Goal: Task Accomplishment & Management: Use online tool/utility

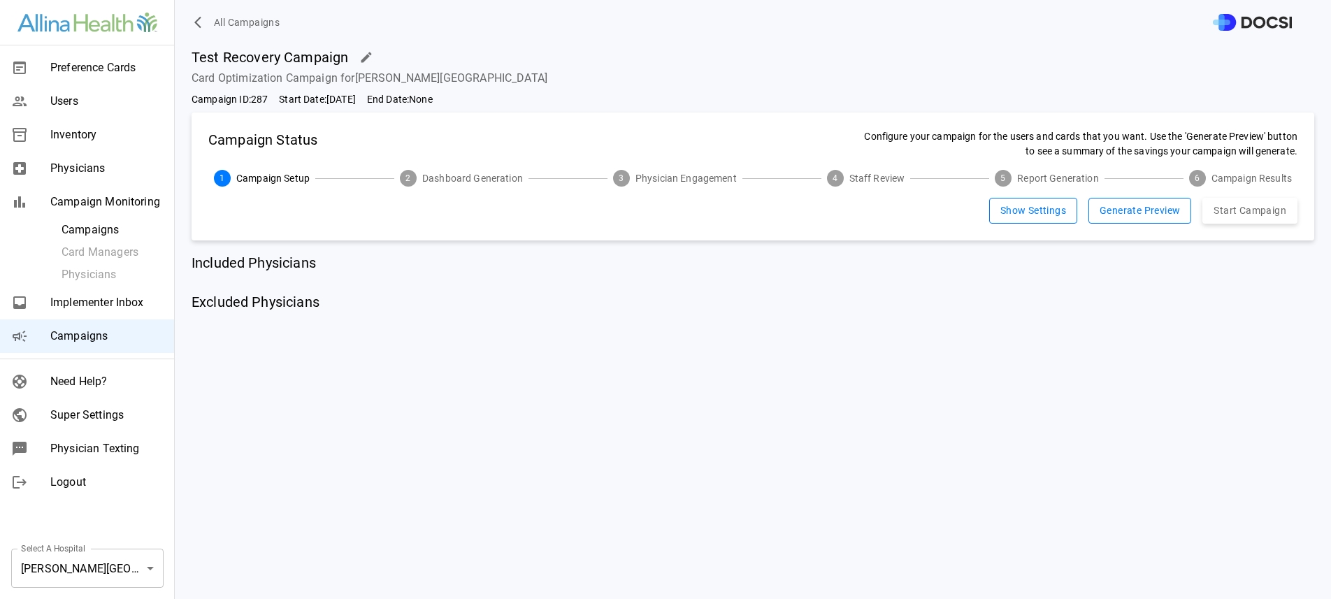
click at [763, 349] on div "Test Recovery Campaign Card Optimization Campaign for [PERSON_NAME] Northwester…" at bounding box center [753, 322] width 1156 height 554
click at [126, 331] on span "Campaigns" at bounding box center [106, 336] width 113 height 17
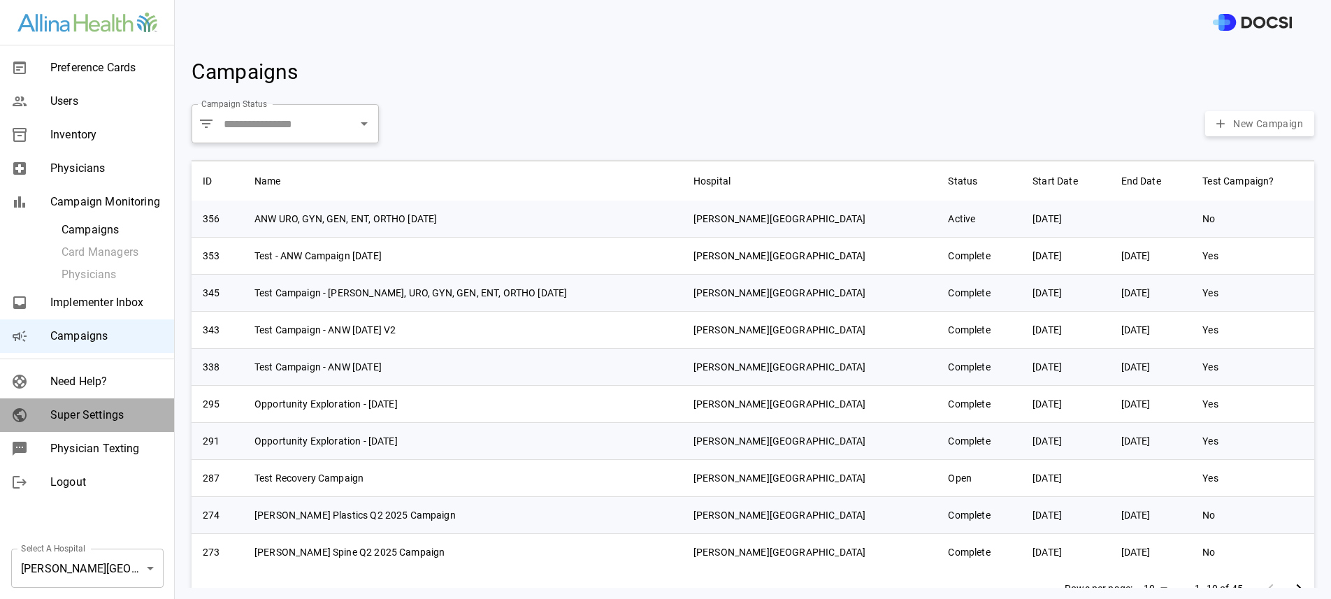
click at [119, 398] on div "Super Settings" at bounding box center [87, 415] width 174 height 34
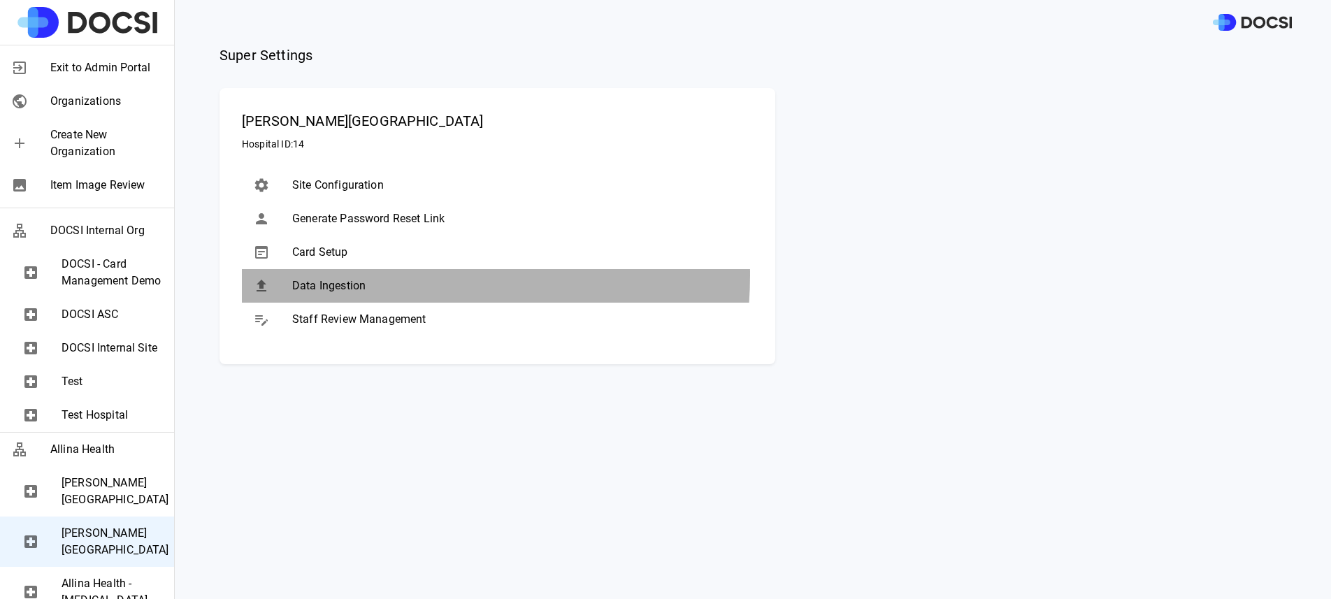
click at [362, 275] on div "Data Ingestion" at bounding box center [497, 286] width 511 height 34
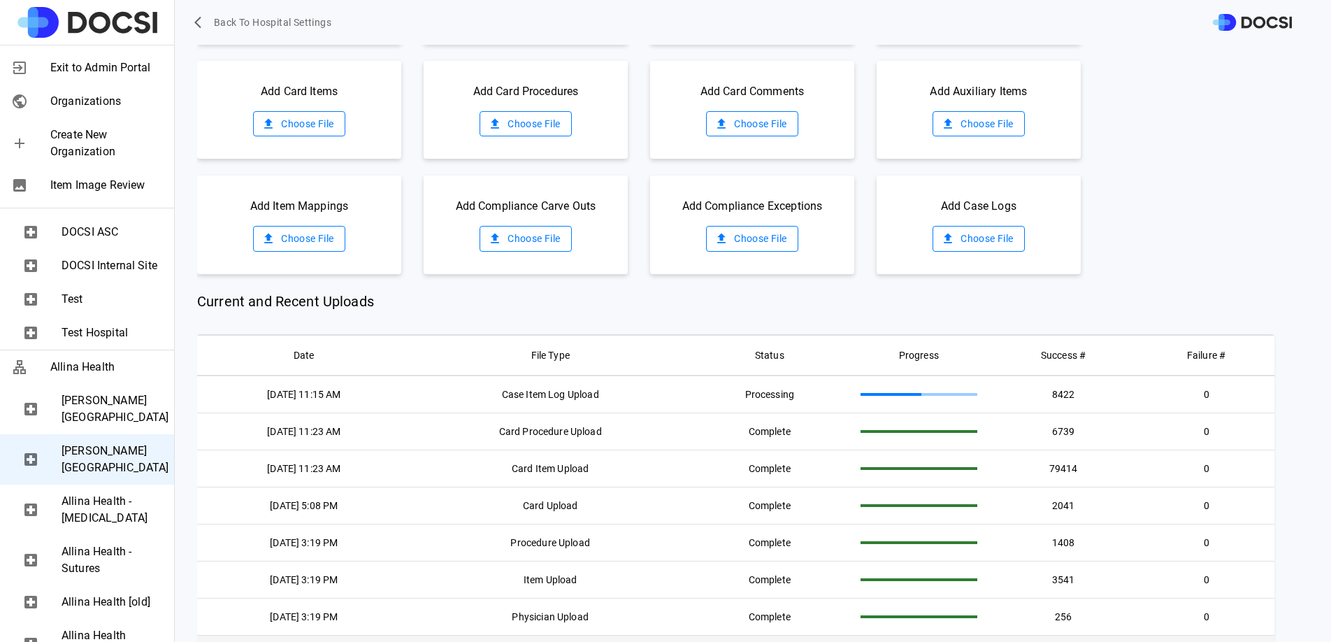
scroll to position [73, 0]
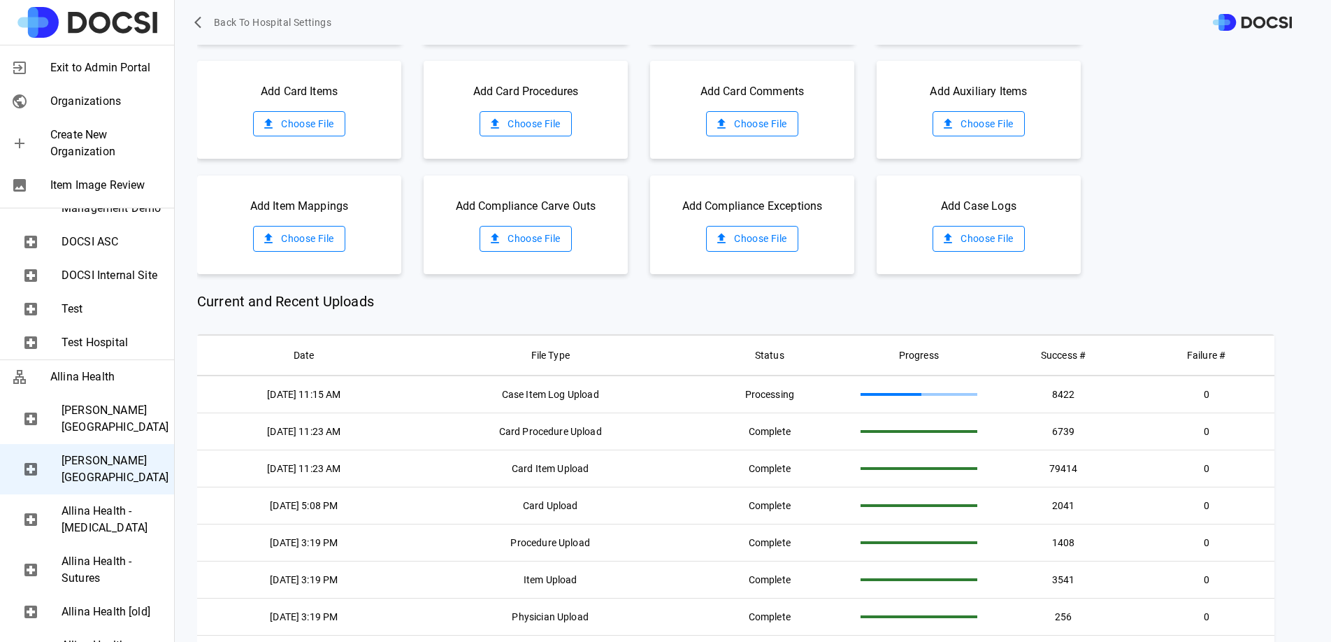
click at [87, 435] on span "[PERSON_NAME][GEOGRAPHIC_DATA]" at bounding box center [112, 419] width 101 height 34
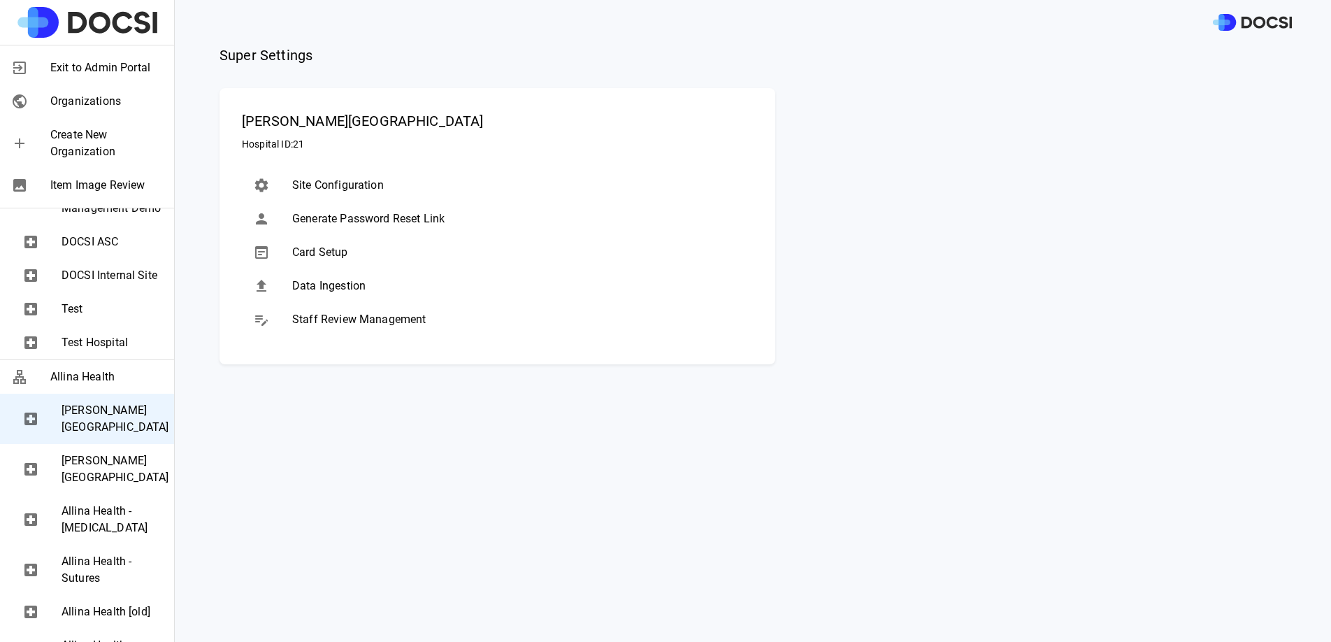
click at [383, 296] on div "Data Ingestion" at bounding box center [497, 286] width 511 height 34
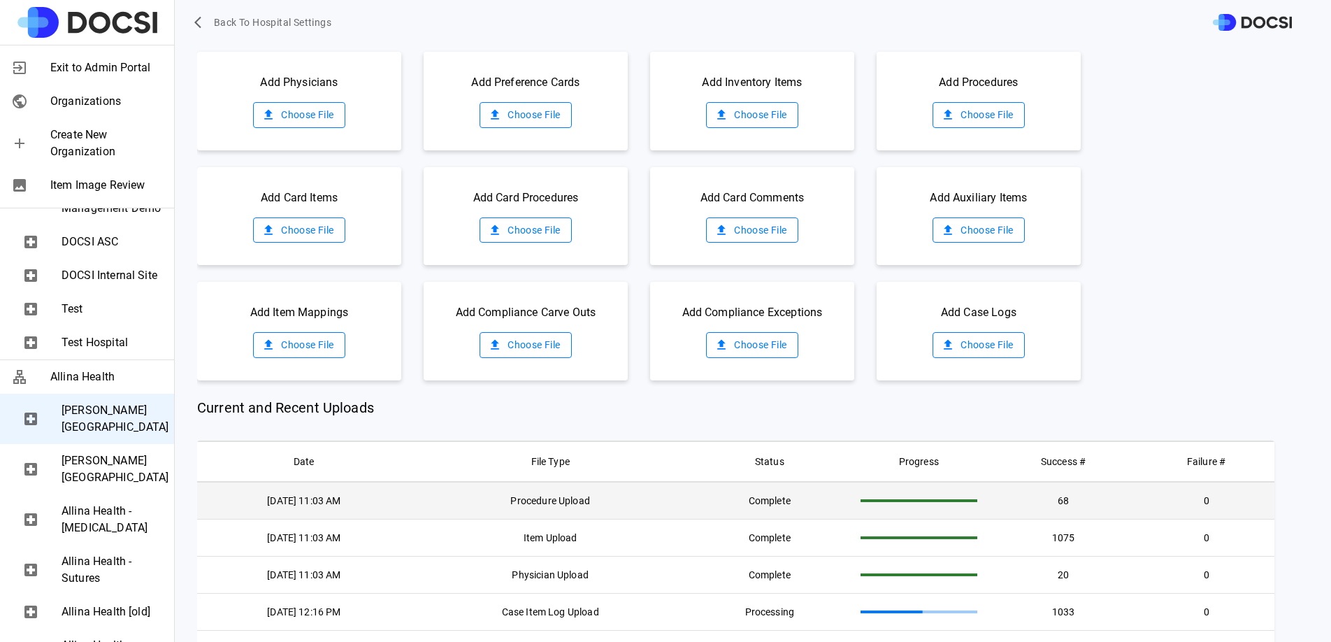
scroll to position [115, 0]
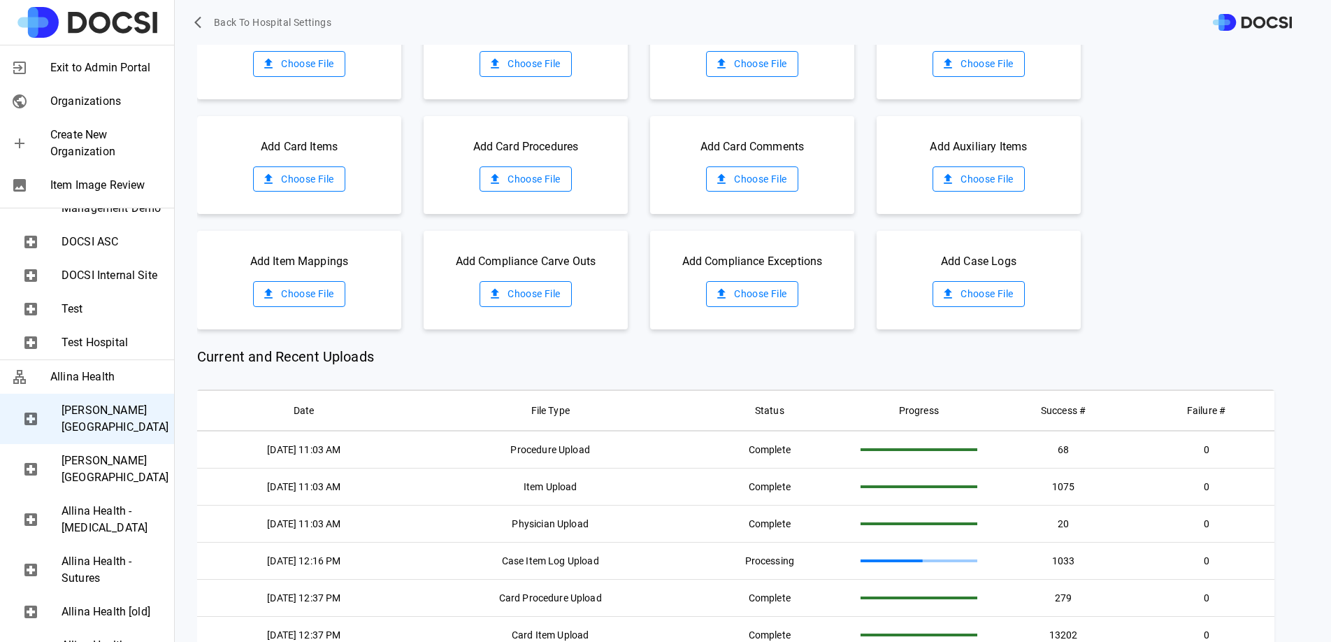
drag, startPoint x: 530, startPoint y: 71, endPoint x: 495, endPoint y: 68, distance: 35.0
click at [530, 71] on label "Choose File" at bounding box center [525, 64] width 92 height 26
click at [0, 0] on input "Choose File" at bounding box center [0, 0] width 0 height 0
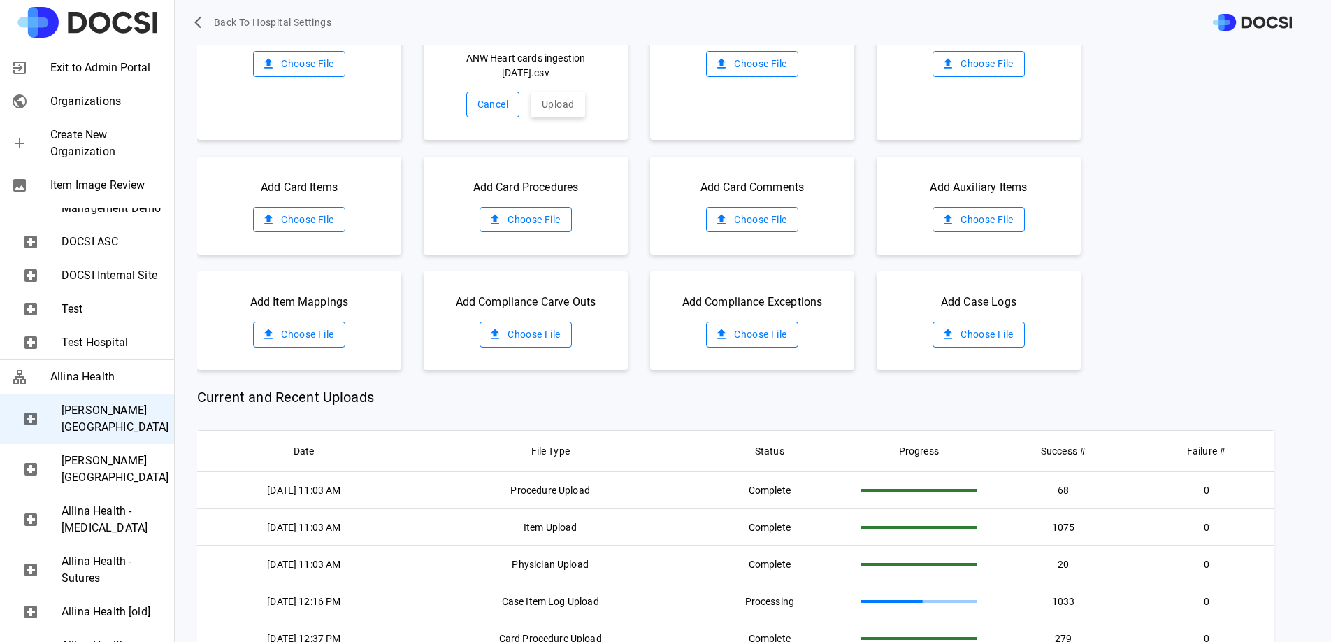
scroll to position [0, 0]
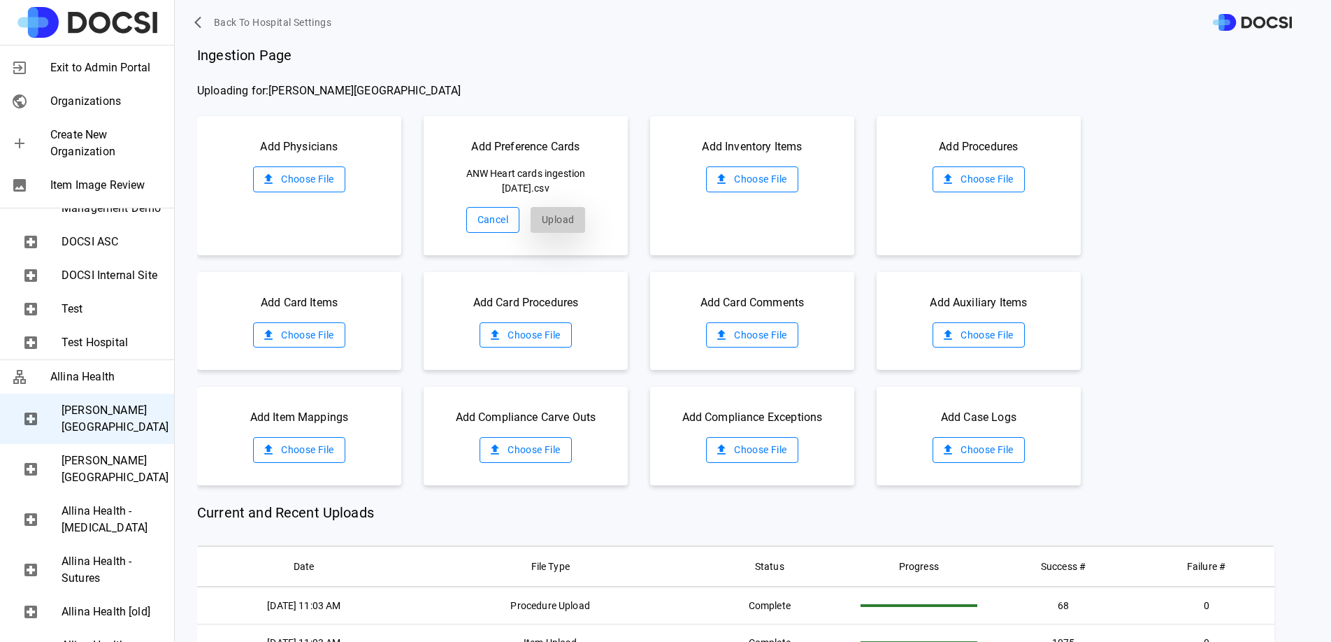
click at [556, 227] on button "Upload" at bounding box center [557, 220] width 55 height 26
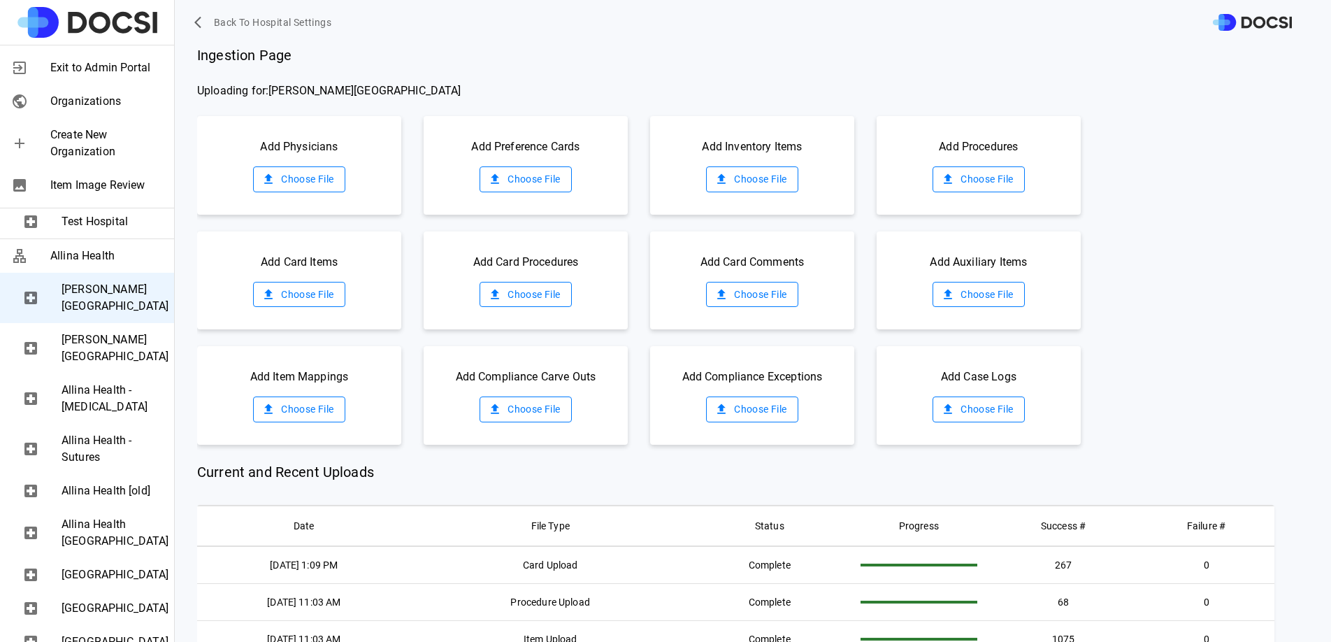
scroll to position [217, 0]
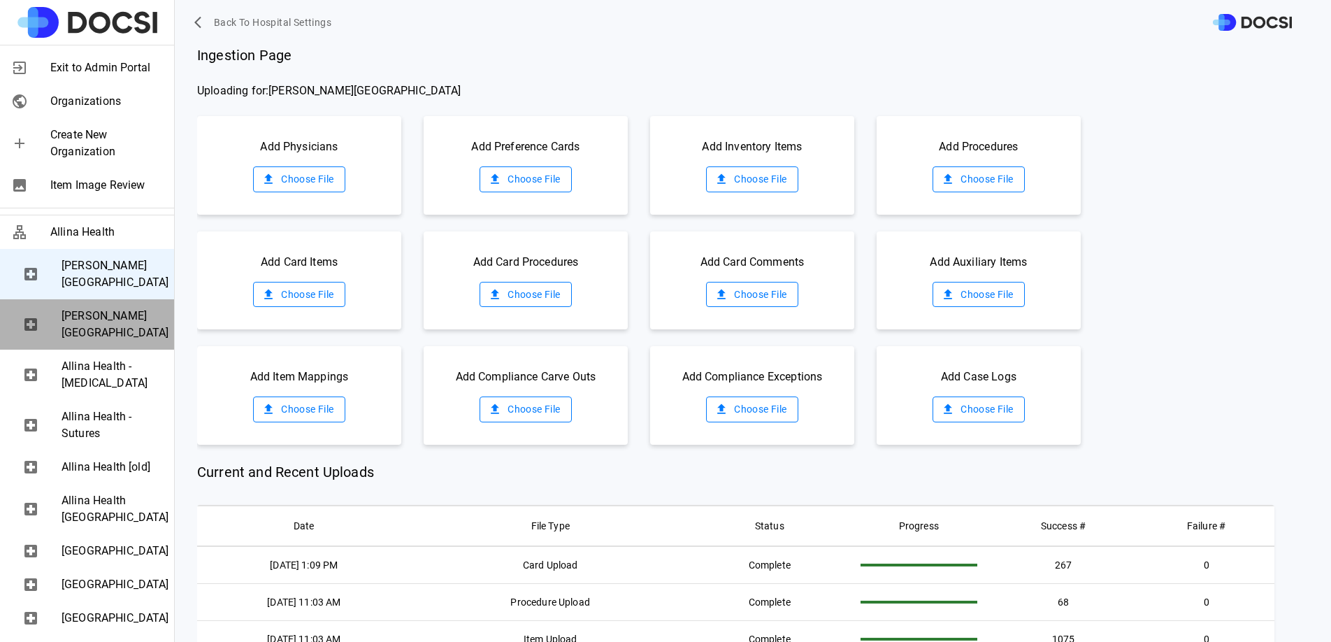
click at [103, 341] on span "[PERSON_NAME][GEOGRAPHIC_DATA]" at bounding box center [112, 325] width 101 height 34
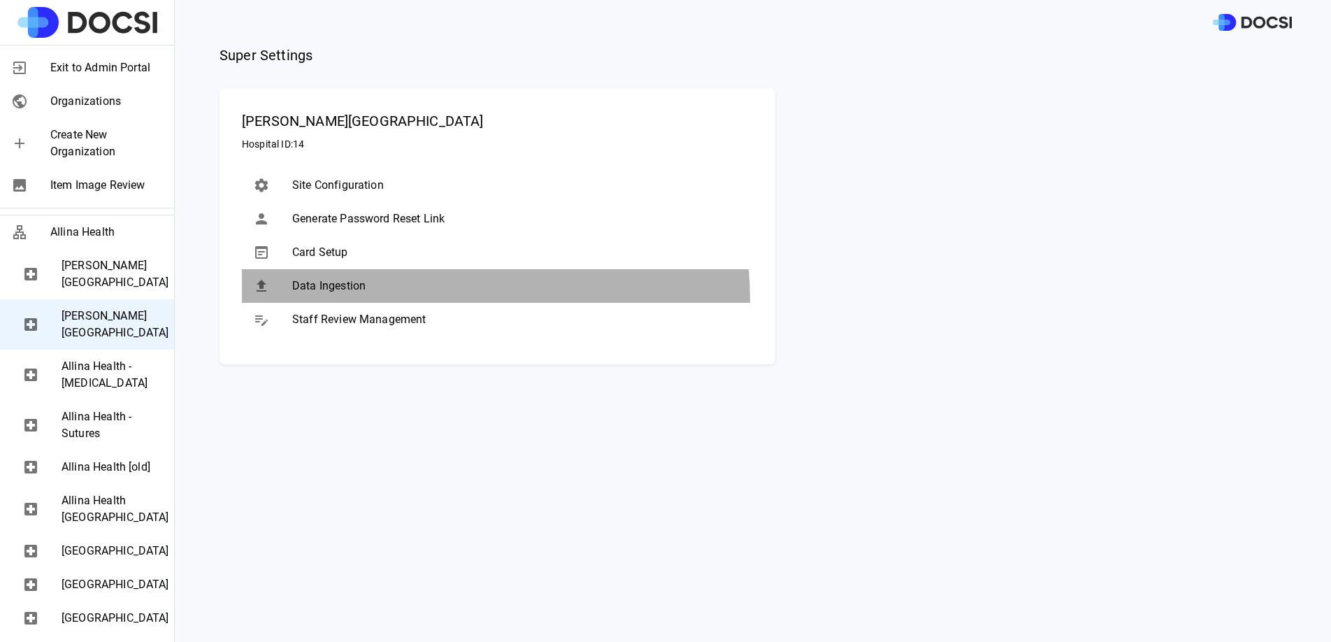
click at [388, 299] on div "Data Ingestion" at bounding box center [497, 286] width 511 height 34
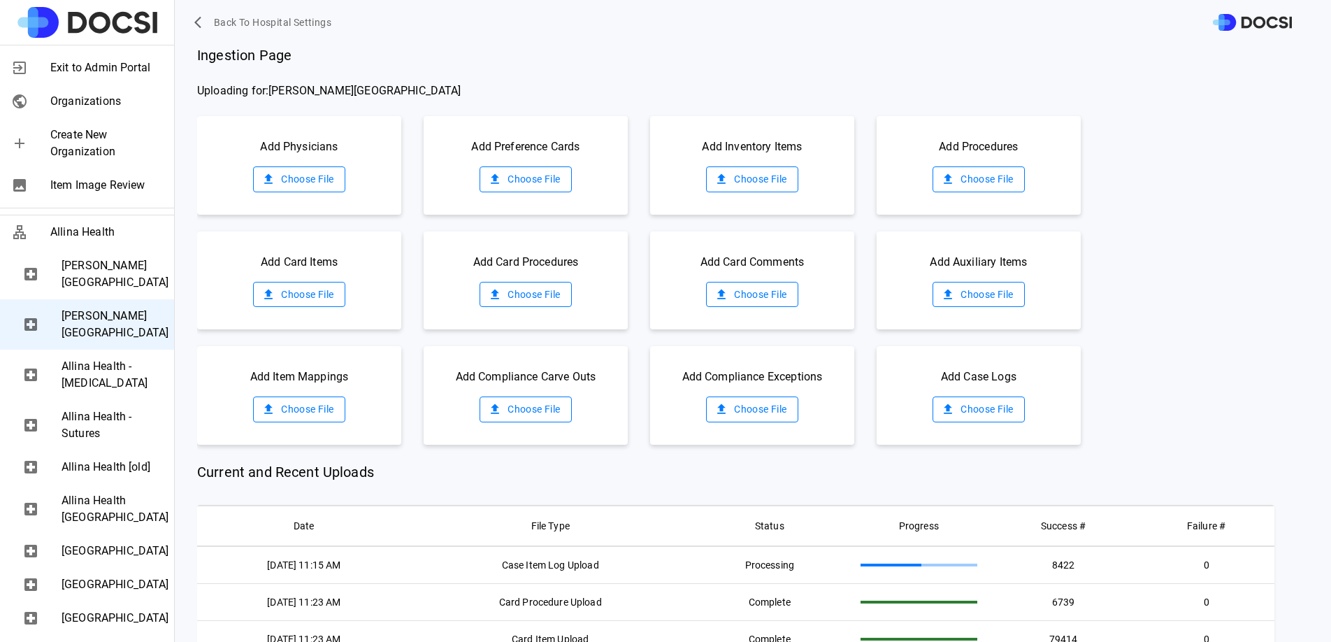
click at [305, 194] on div "Add Physicians Choose File" at bounding box center [299, 165] width 204 height 99
click at [323, 173] on label "Choose File" at bounding box center [299, 179] width 92 height 26
click at [0, 0] on input "Choose File" at bounding box center [0, 0] width 0 height 0
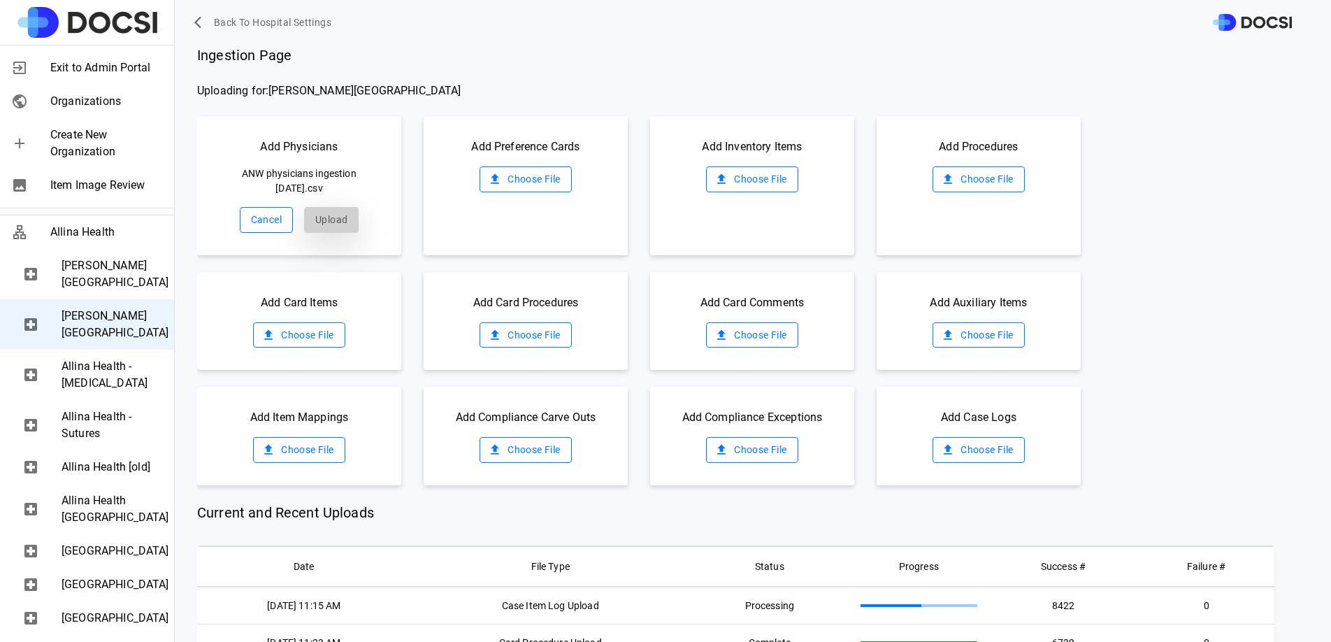
click at [331, 221] on button "Upload" at bounding box center [331, 220] width 55 height 26
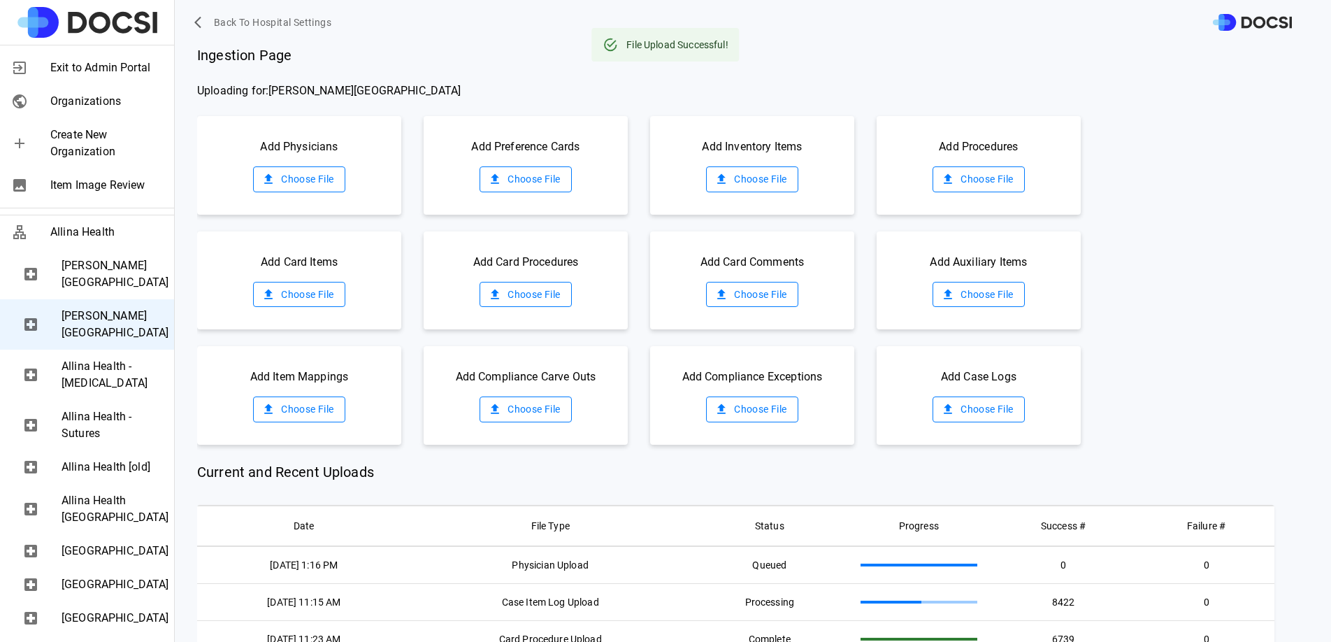
click at [738, 171] on label "Choose File" at bounding box center [752, 179] width 92 height 26
click at [0, 0] on input "Choose File" at bounding box center [0, 0] width 0 height 0
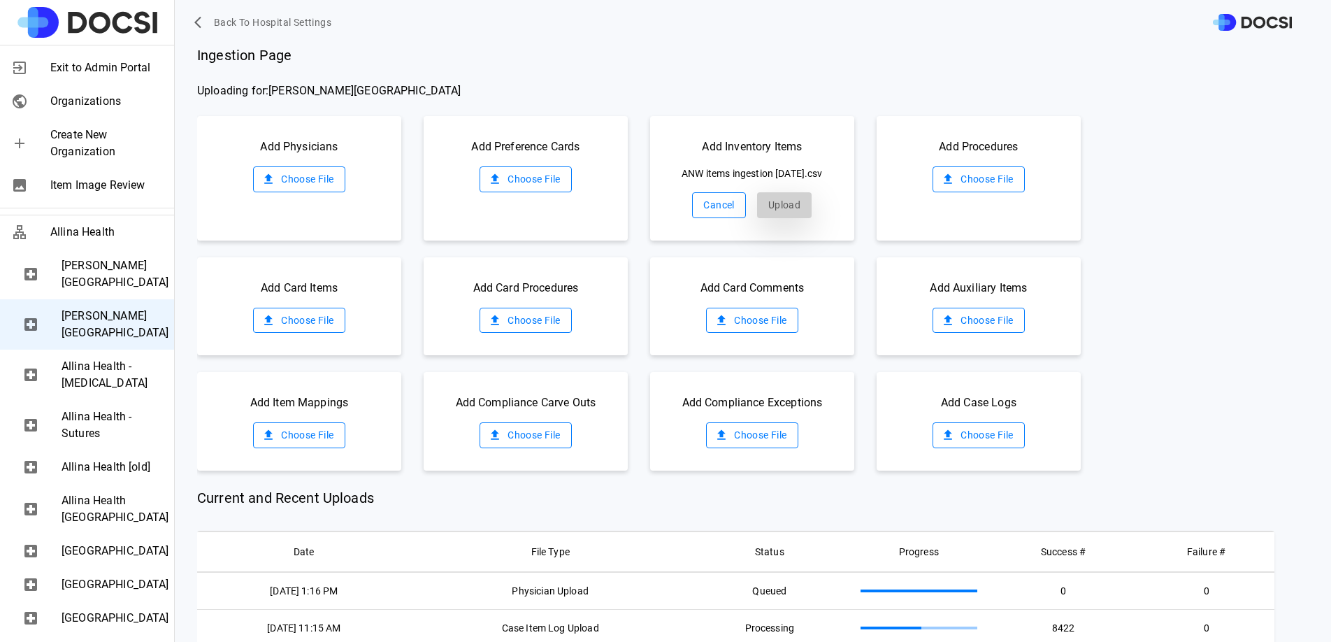
click at [757, 213] on button "Upload" at bounding box center [784, 205] width 55 height 26
click at [958, 180] on label "Choose File" at bounding box center [978, 179] width 92 height 26
click at [0, 0] on input "Choose File" at bounding box center [0, 0] width 0 height 0
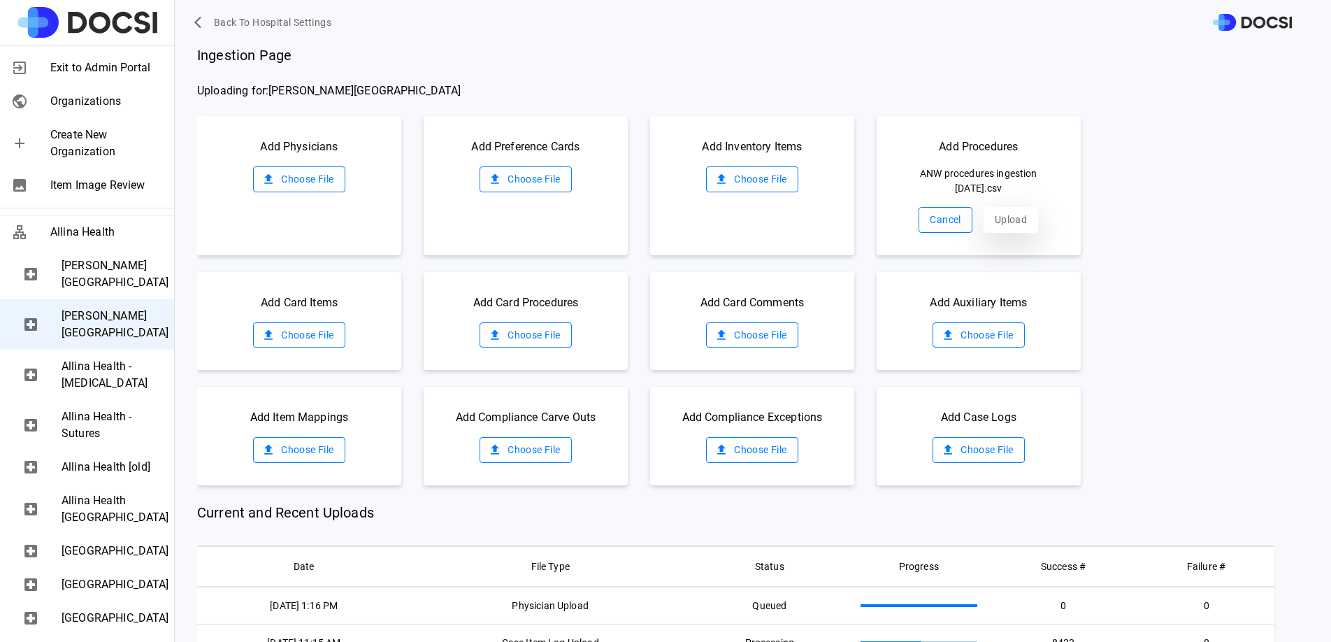
click at [996, 217] on button "Upload" at bounding box center [1010, 220] width 55 height 26
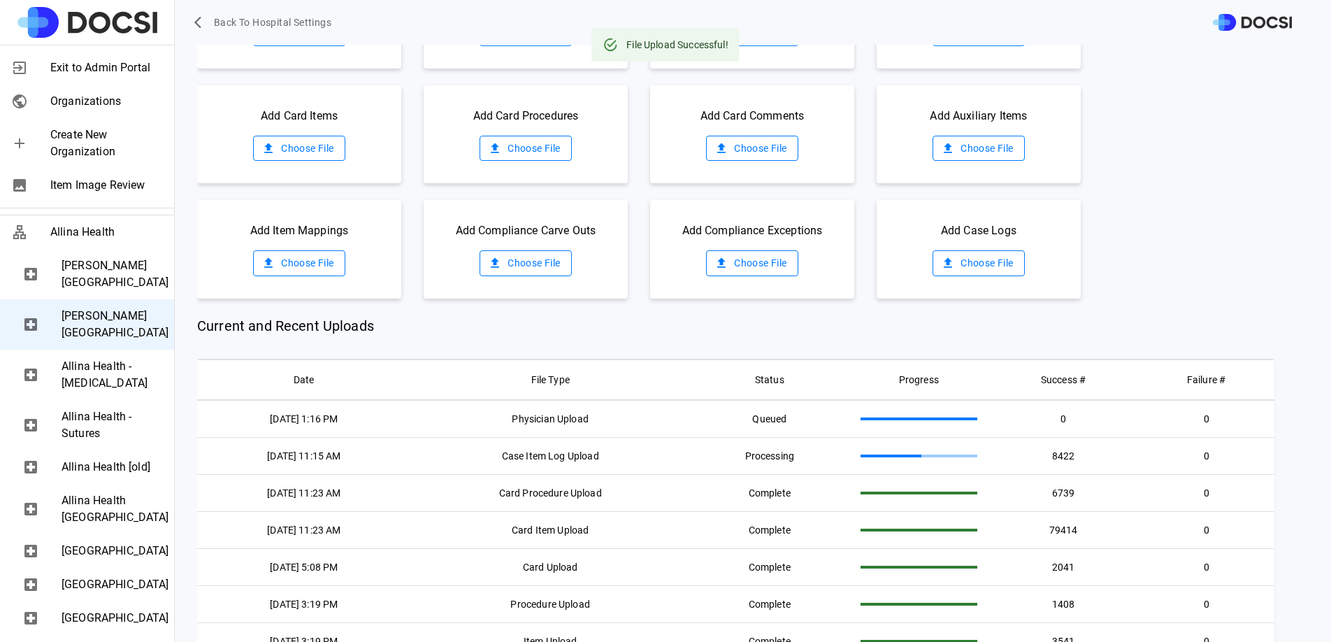
scroll to position [147, 0]
click at [1215, 159] on div "Add Card Items Choose File Add Card Procedures Choose File Add Card Comments Ch…" at bounding box center [764, 134] width 1134 height 99
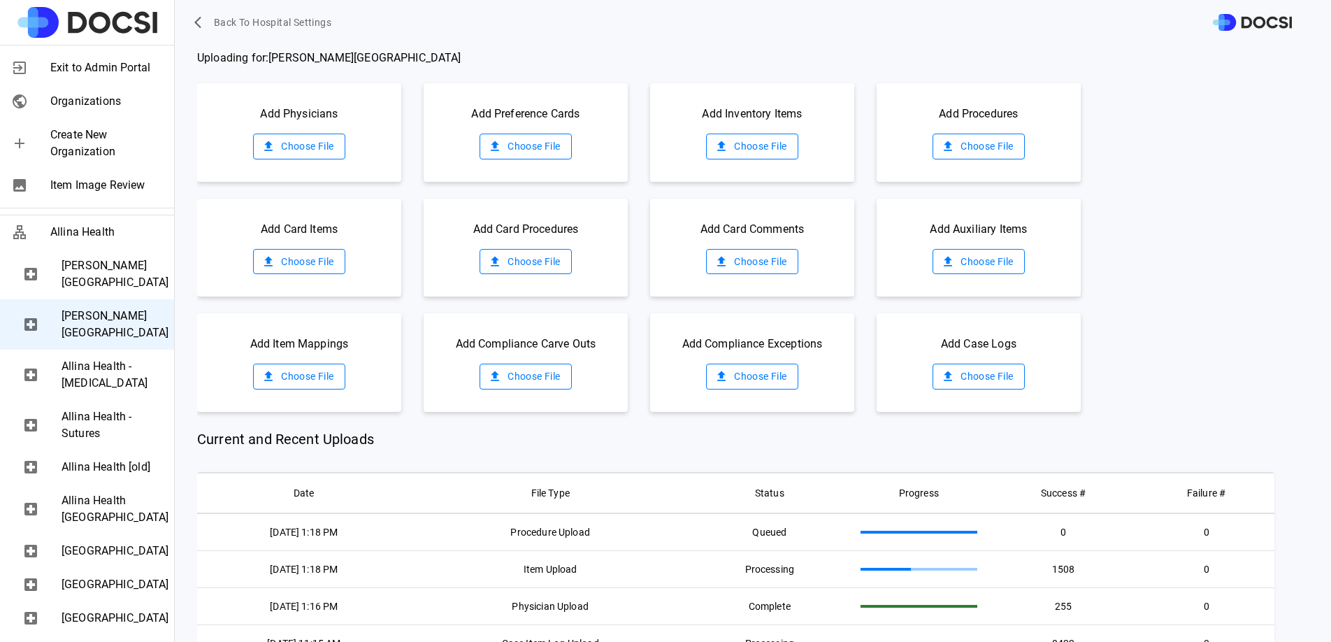
scroll to position [0, 0]
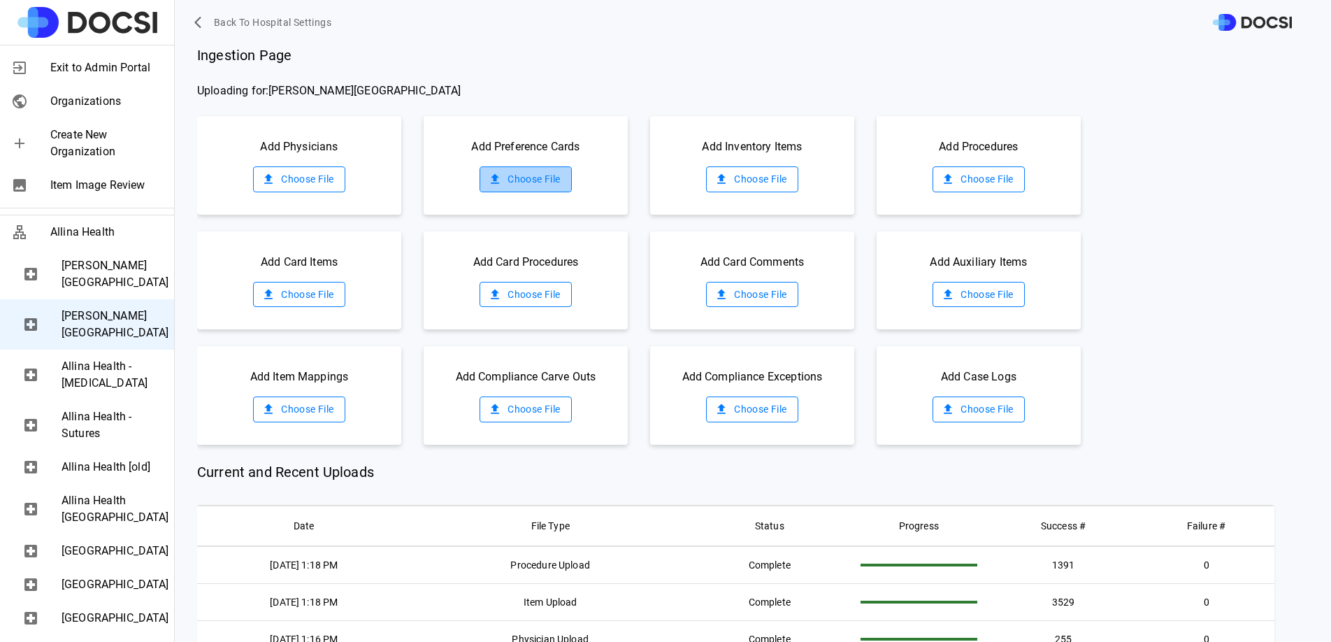
click at [523, 168] on label "Choose File" at bounding box center [525, 179] width 92 height 26
click at [0, 0] on input "Choose File" at bounding box center [0, 0] width 0 height 0
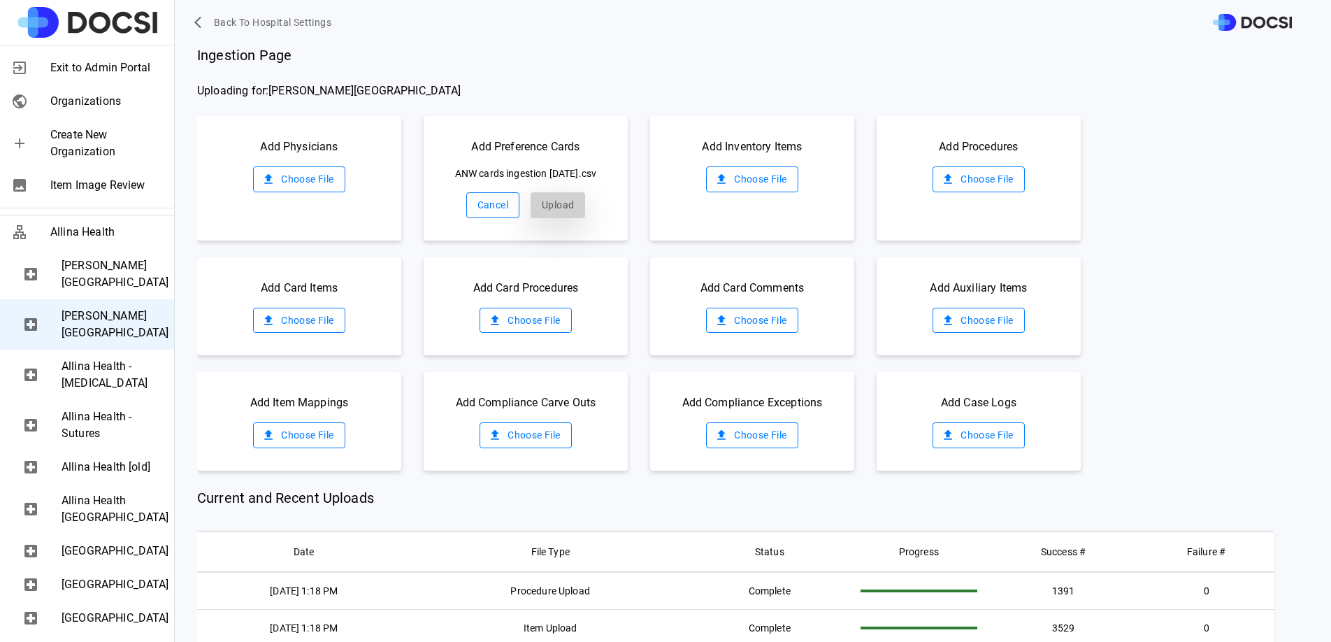
click at [566, 218] on button "Upload" at bounding box center [557, 205] width 55 height 26
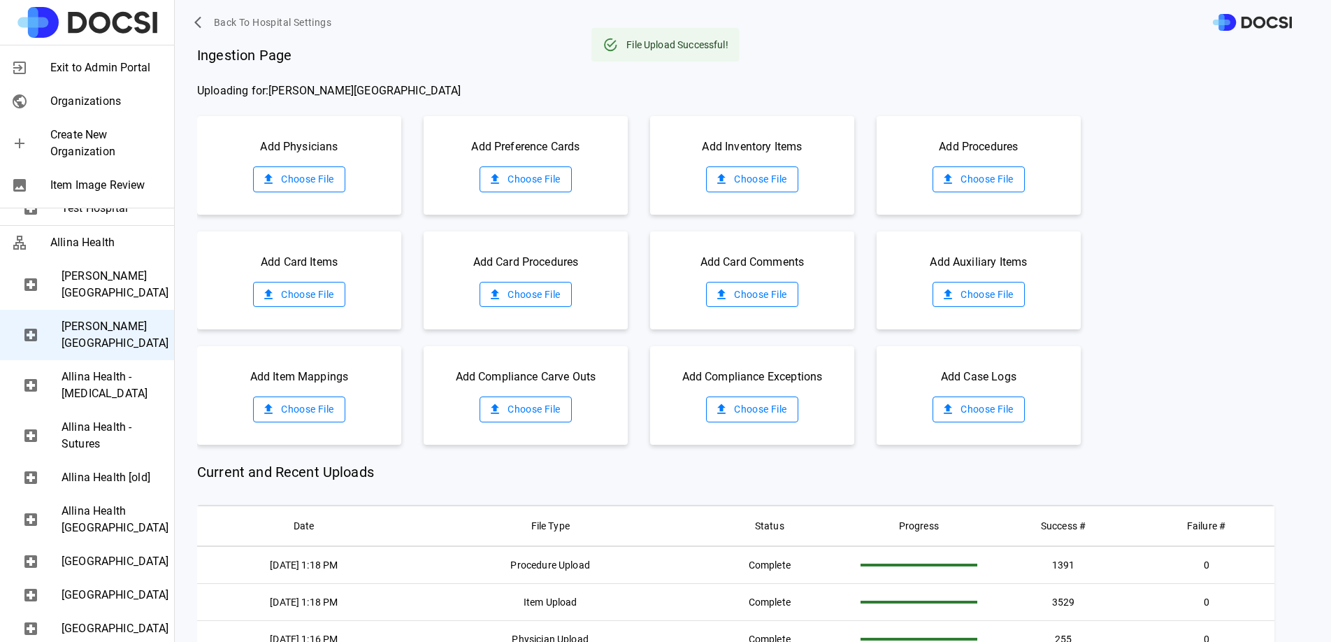
scroll to position [203, 0]
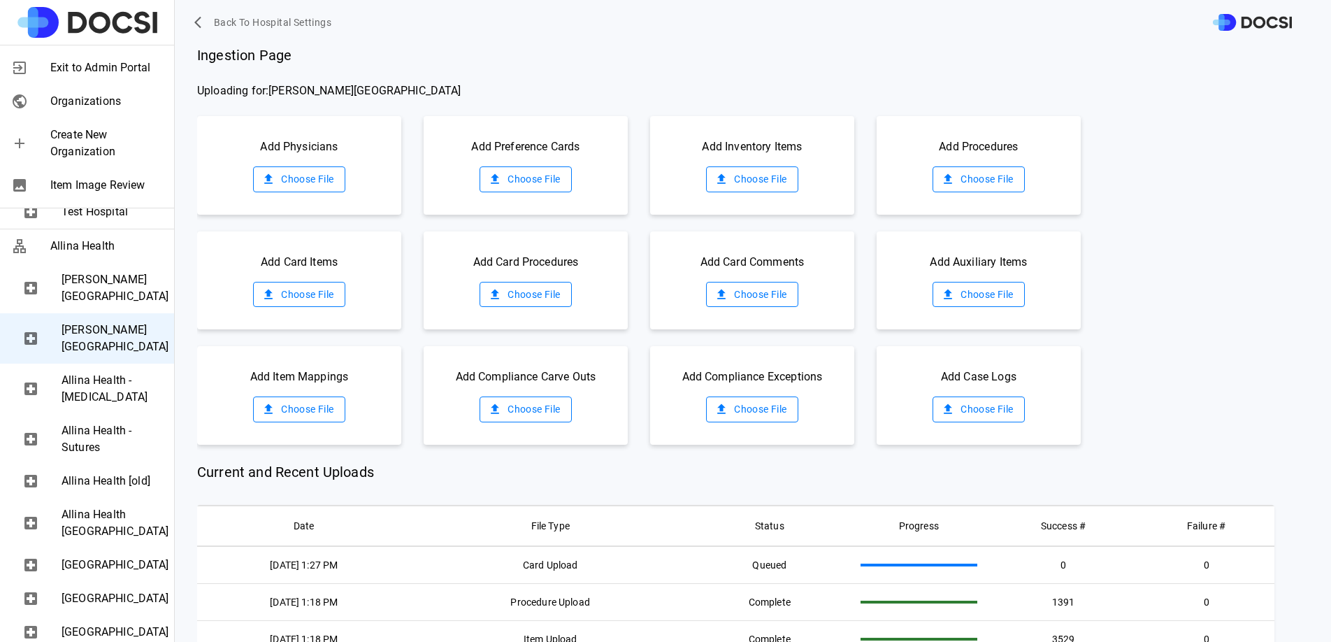
click at [104, 305] on span "[PERSON_NAME][GEOGRAPHIC_DATA]" at bounding box center [112, 288] width 101 height 34
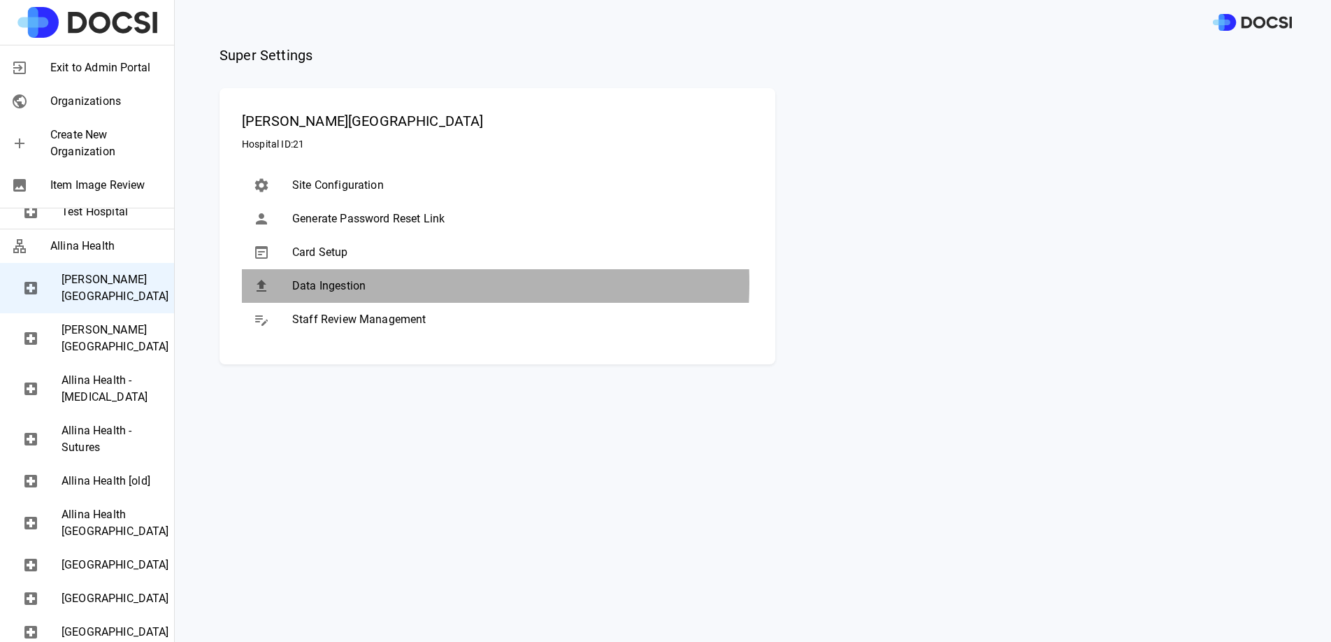
click at [365, 283] on span "Data Ingestion" at bounding box center [516, 285] width 449 height 17
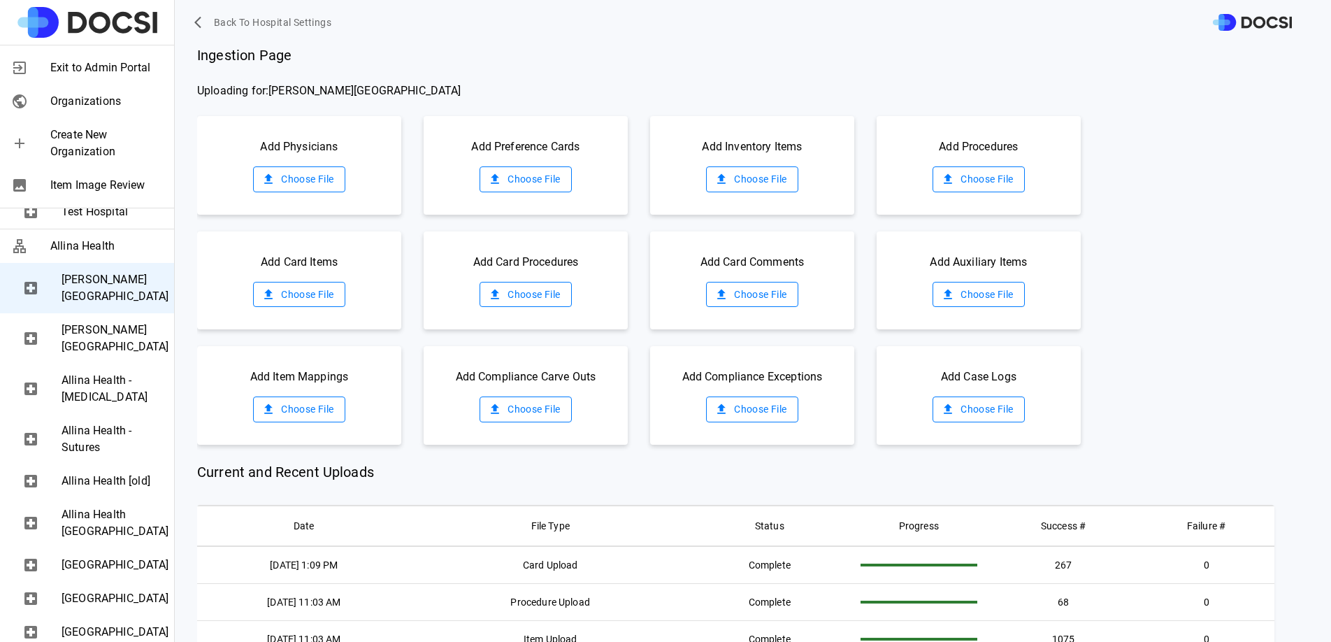
click at [306, 295] on label "Choose File" at bounding box center [299, 295] width 92 height 26
click at [0, 0] on input "Choose File" at bounding box center [0, 0] width 0 height 0
click at [295, 301] on label "Choose File" at bounding box center [299, 295] width 92 height 26
click at [0, 0] on input "Choose File" at bounding box center [0, 0] width 0 height 0
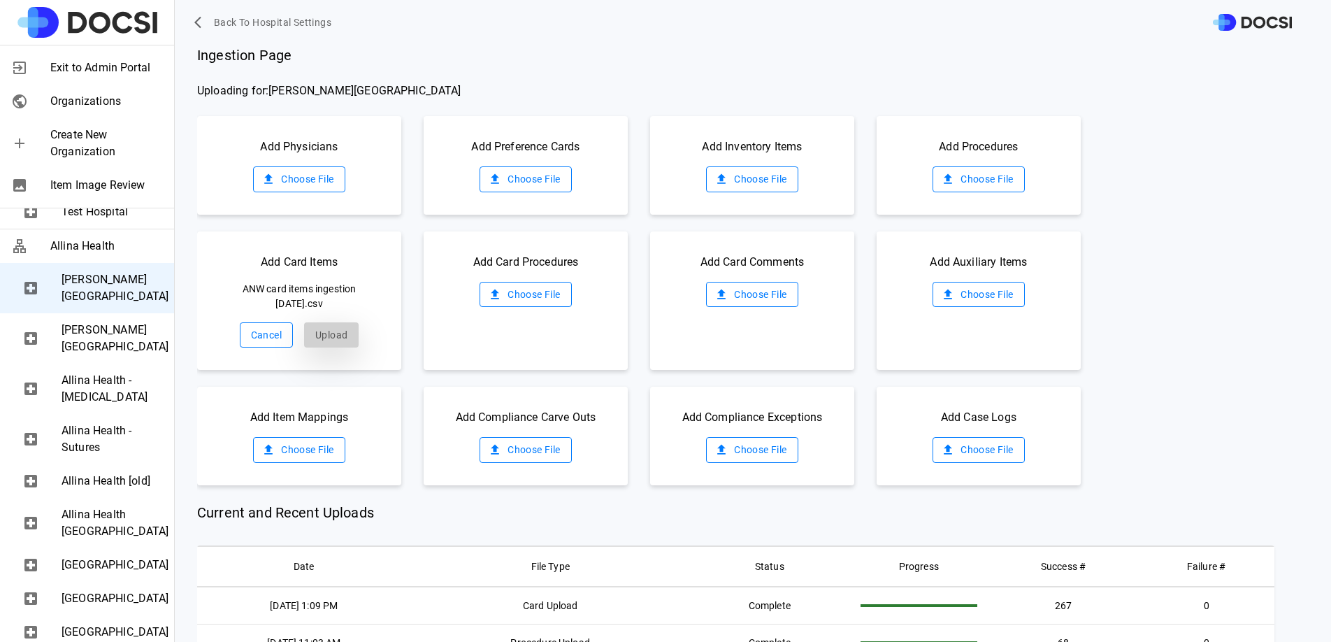
click at [331, 339] on button "Upload" at bounding box center [331, 335] width 55 height 26
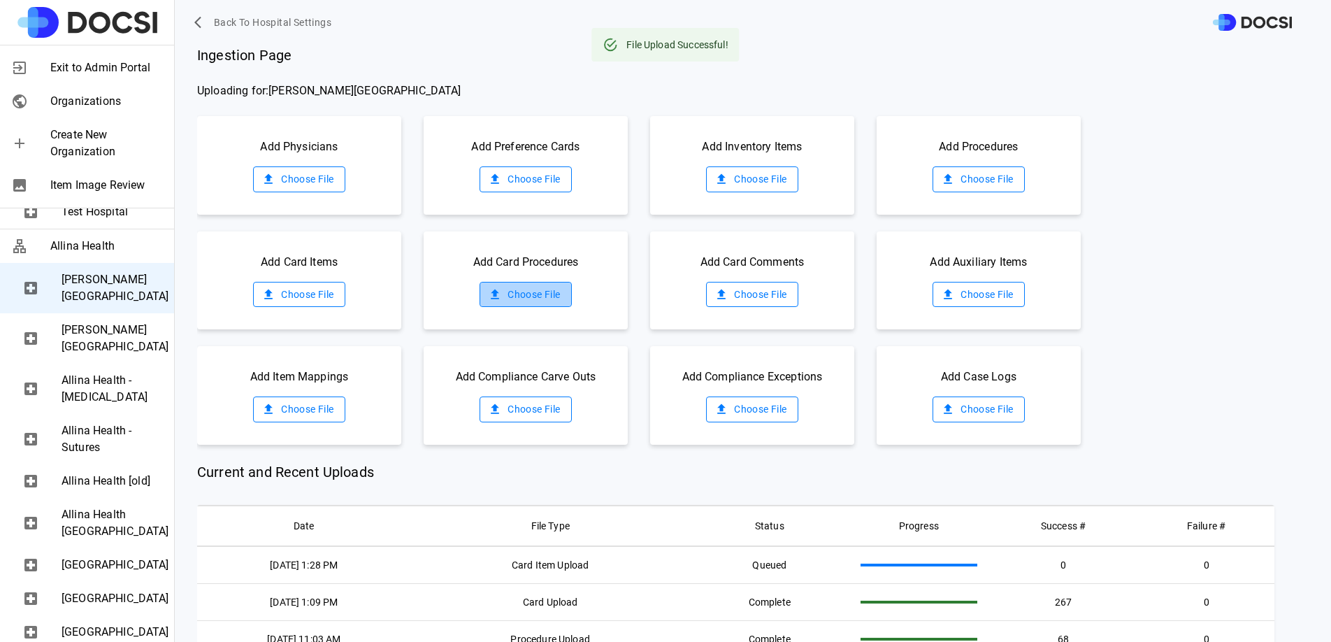
click at [535, 289] on label "Choose File" at bounding box center [525, 295] width 92 height 26
click at [0, 0] on input "Choose File" at bounding box center [0, 0] width 0 height 0
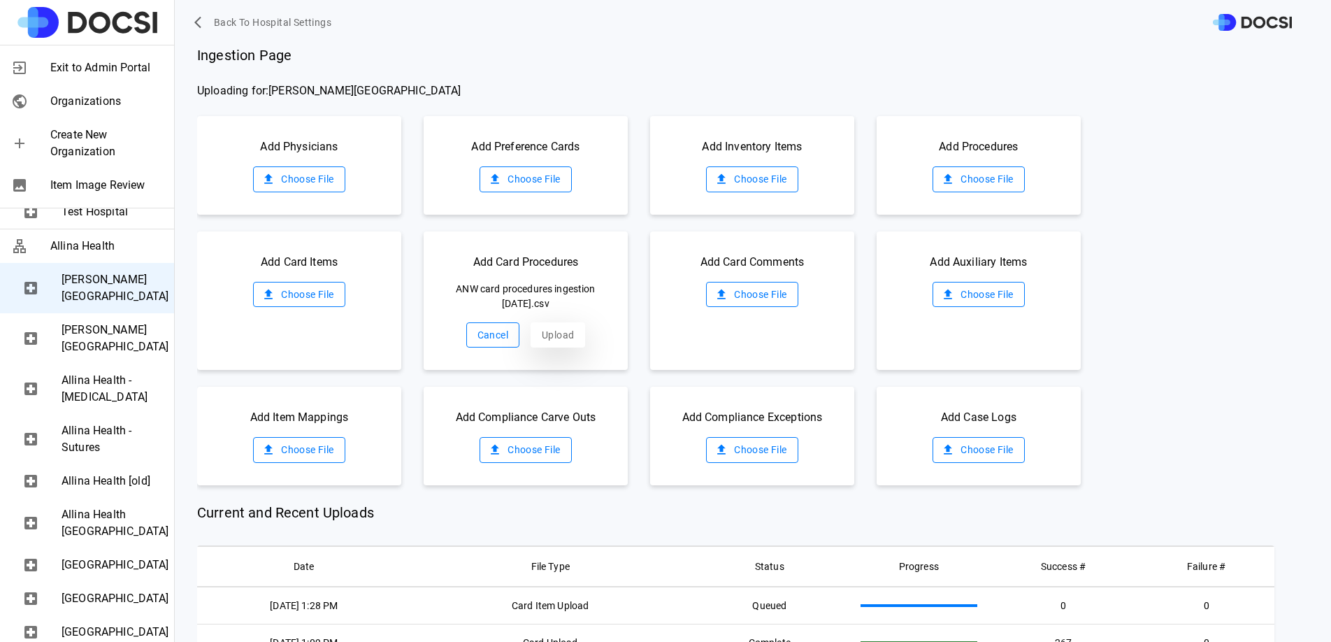
click at [559, 334] on button "Upload" at bounding box center [557, 335] width 55 height 26
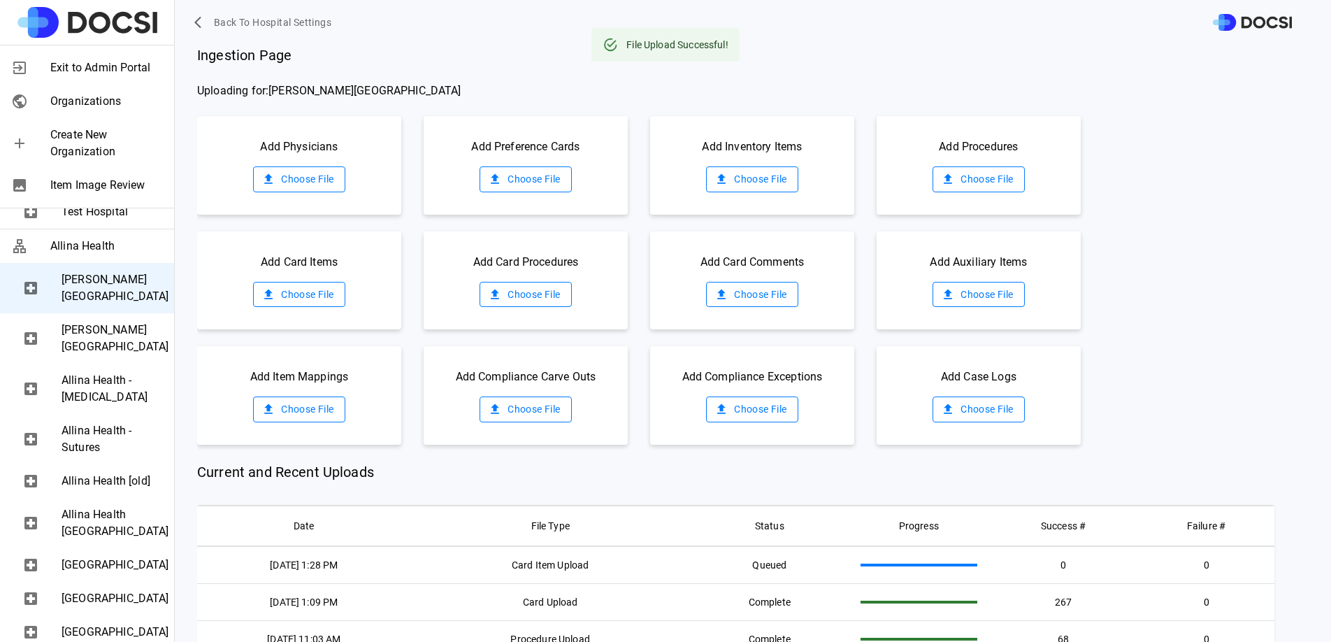
click at [970, 400] on label "Choose File" at bounding box center [978, 409] width 92 height 26
click at [0, 0] on input "Choose File" at bounding box center [0, 0] width 0 height 0
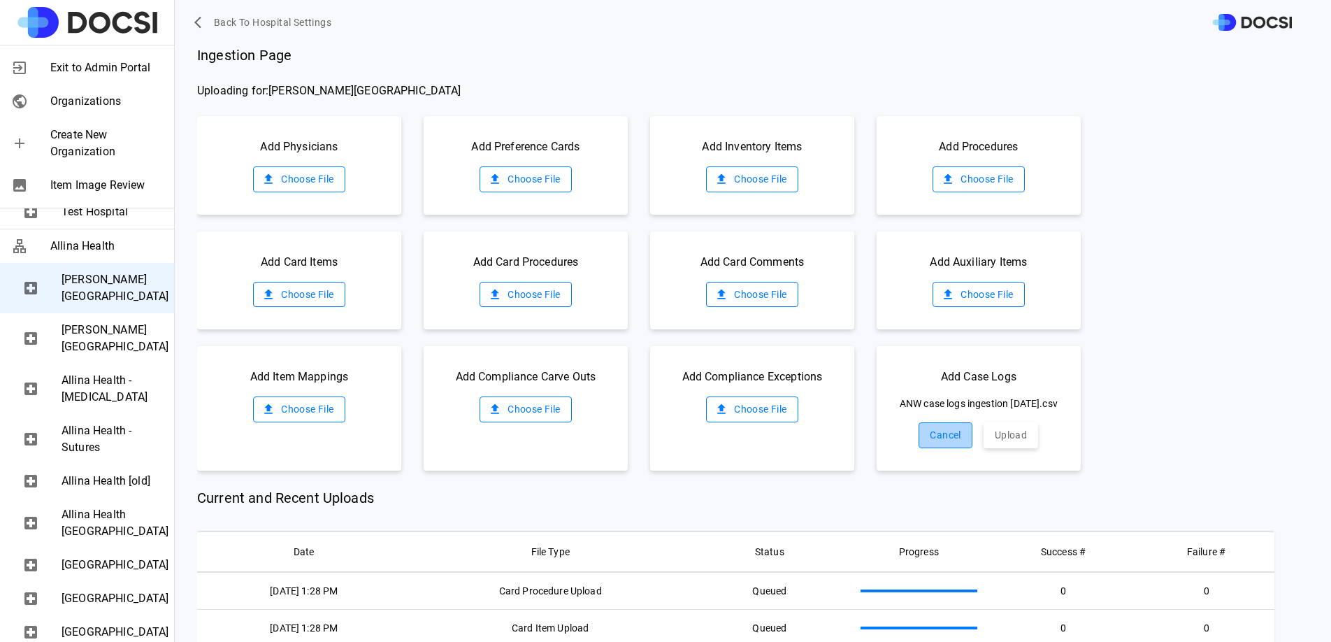
click at [930, 448] on button "Cancel" at bounding box center [944, 435] width 53 height 26
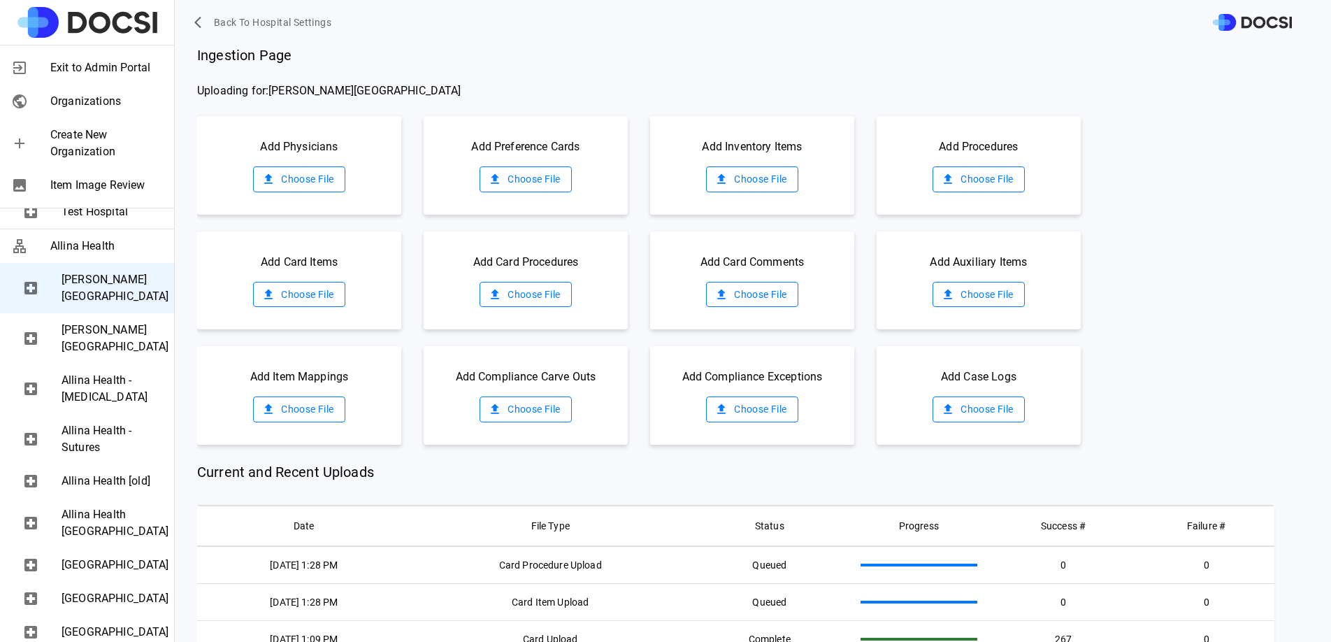
click at [294, 304] on label "Choose File" at bounding box center [299, 295] width 92 height 26
click at [0, 0] on input "Choose File" at bounding box center [0, 0] width 0 height 0
click at [101, 355] on span "[PERSON_NAME][GEOGRAPHIC_DATA]" at bounding box center [112, 338] width 101 height 34
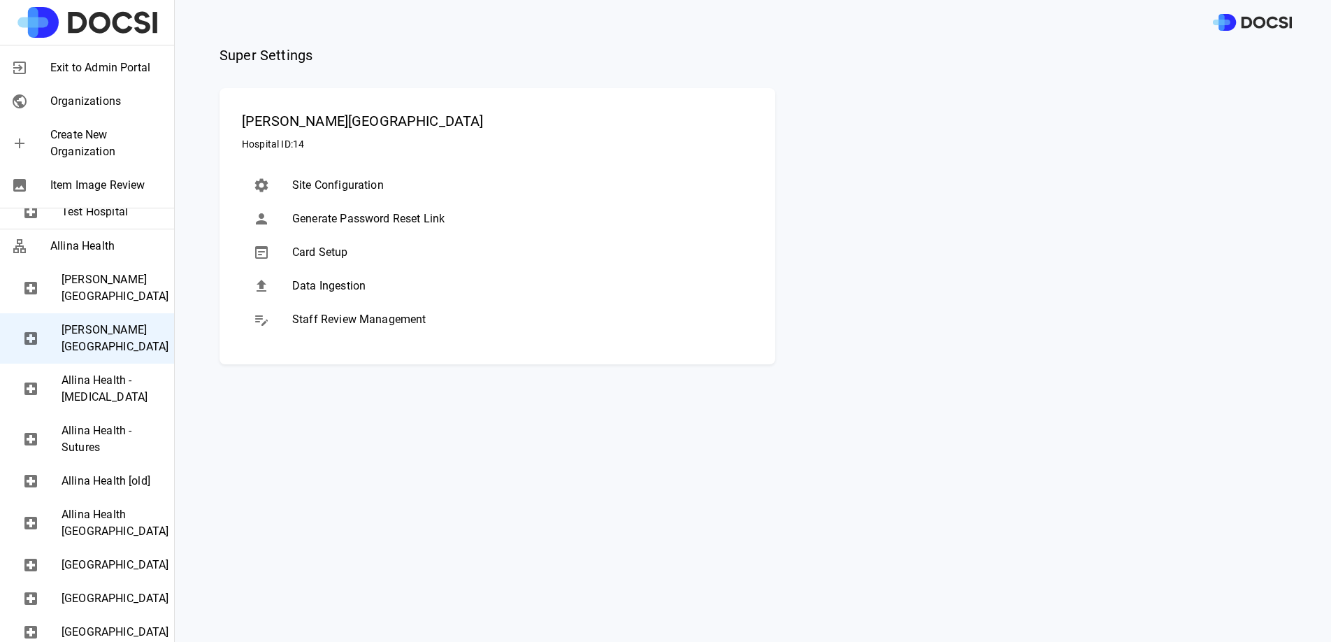
click at [363, 284] on span "Data Ingestion" at bounding box center [516, 285] width 449 height 17
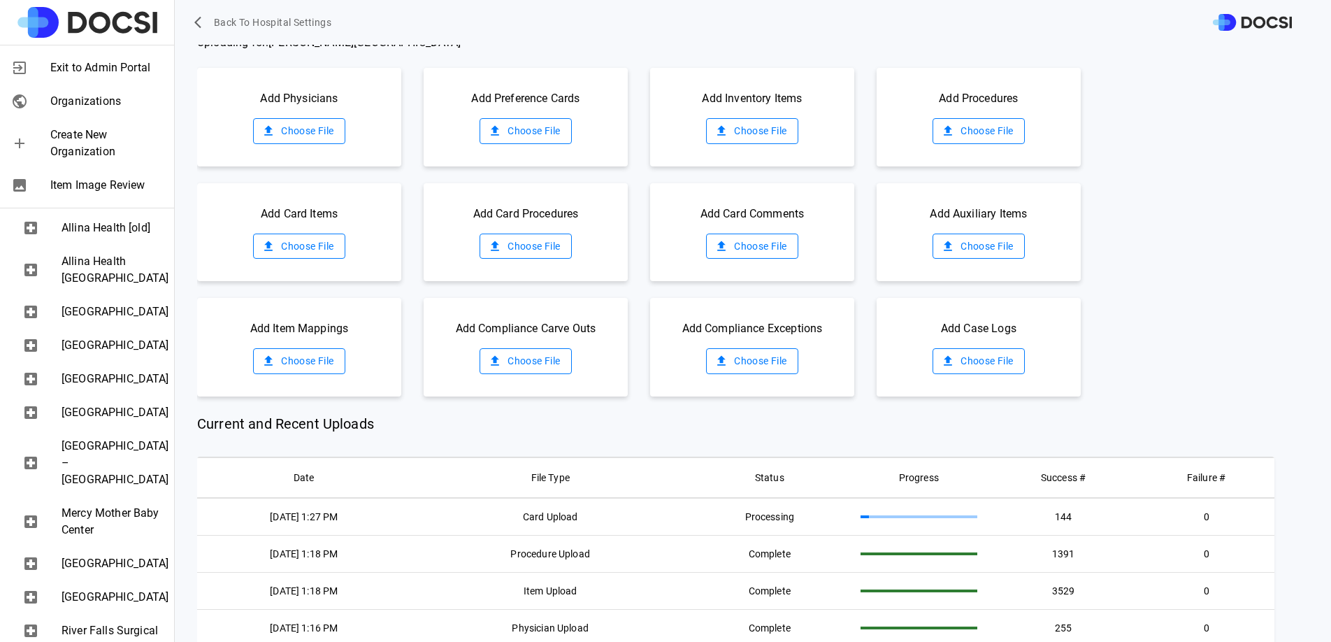
scroll to position [458, 0]
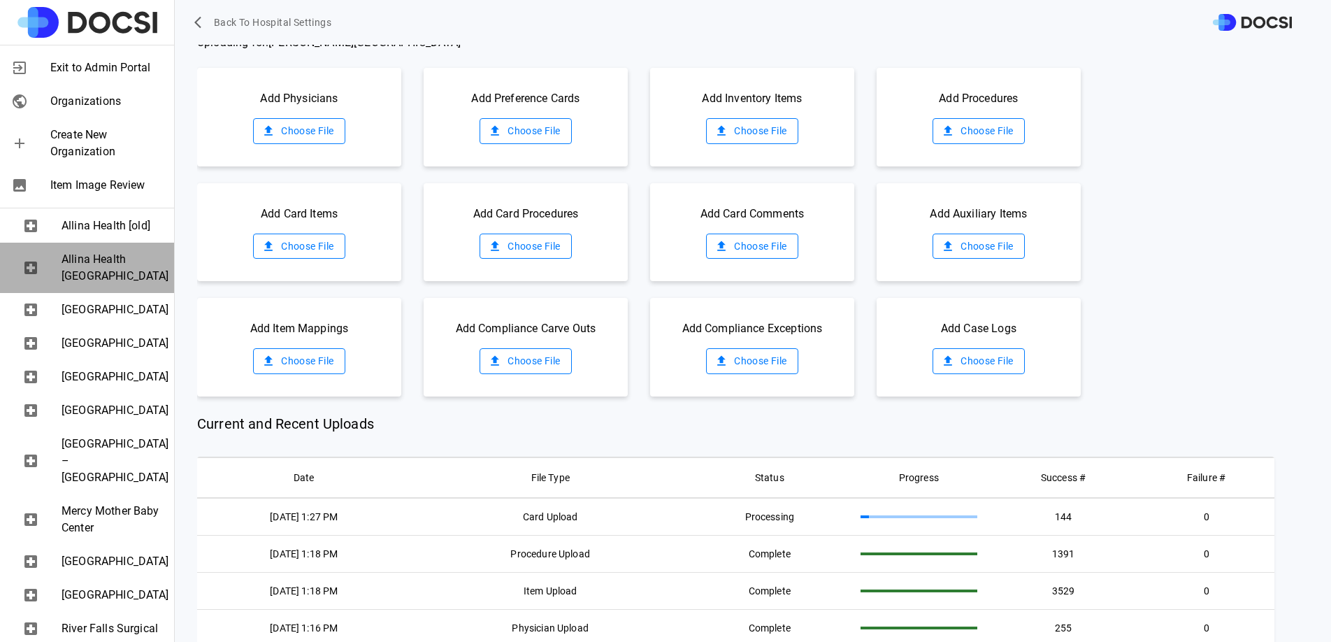
click at [90, 284] on span "Allina Health [GEOGRAPHIC_DATA]" at bounding box center [112, 268] width 101 height 34
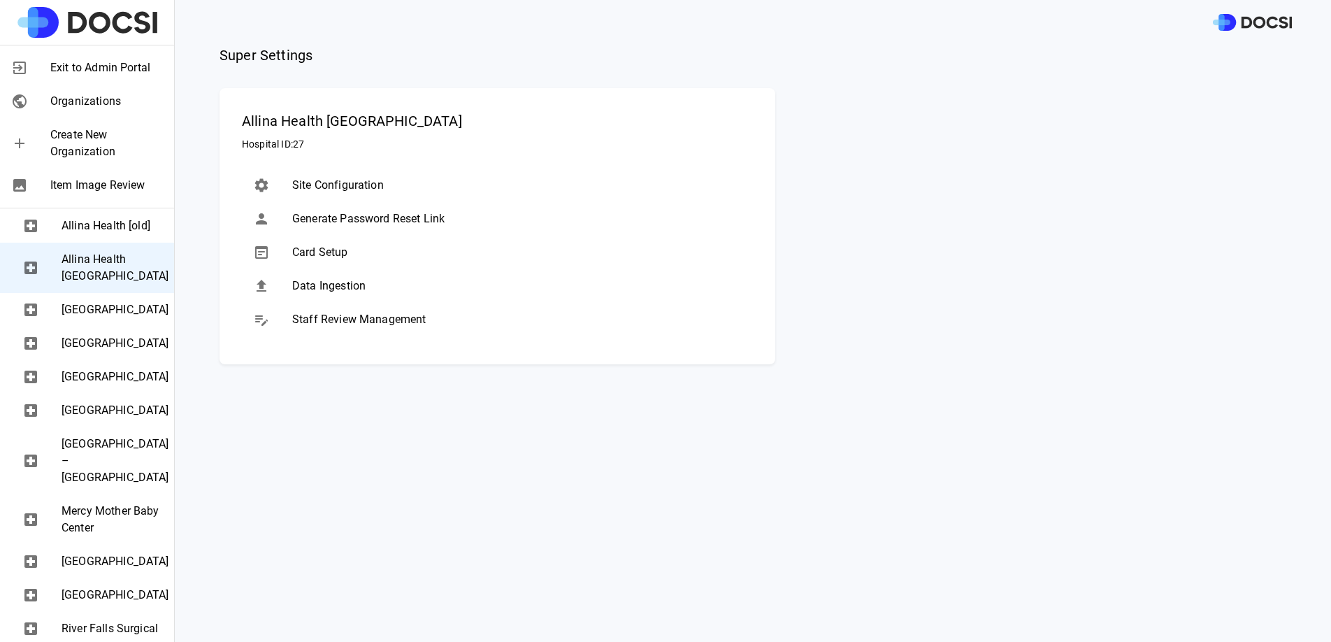
click at [367, 277] on span "Data Ingestion" at bounding box center [516, 285] width 449 height 17
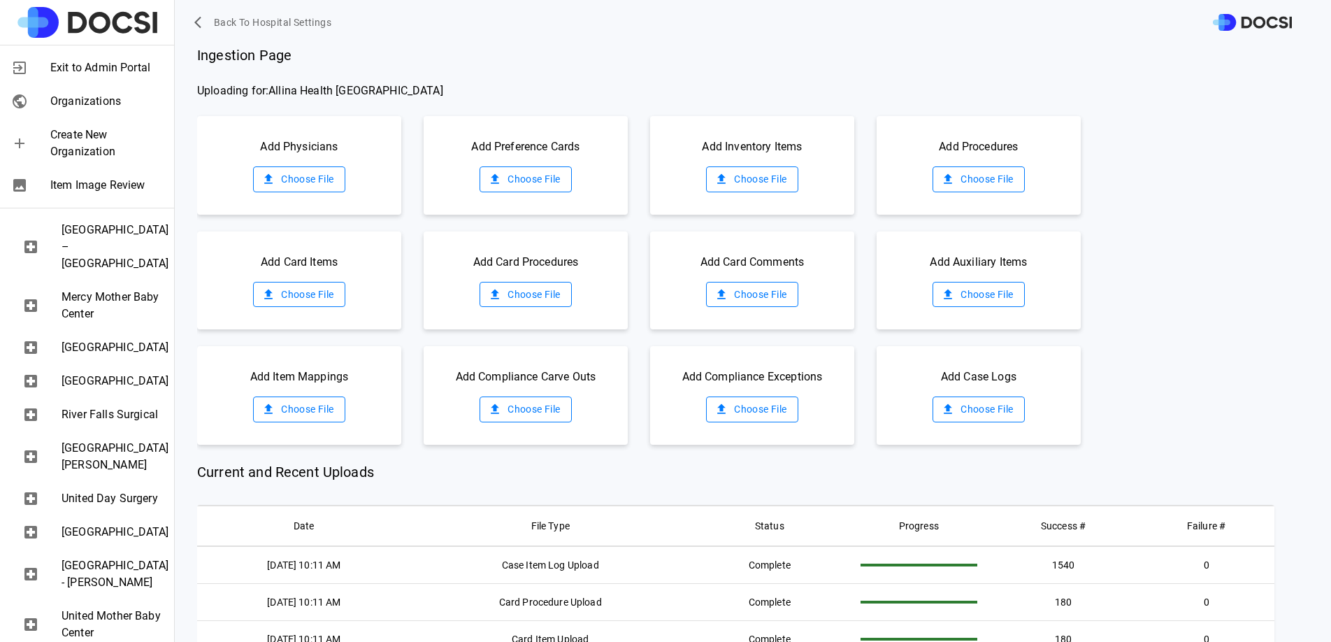
scroll to position [670, 0]
click at [113, 358] on span "[GEOGRAPHIC_DATA]" at bounding box center [112, 349] width 101 height 17
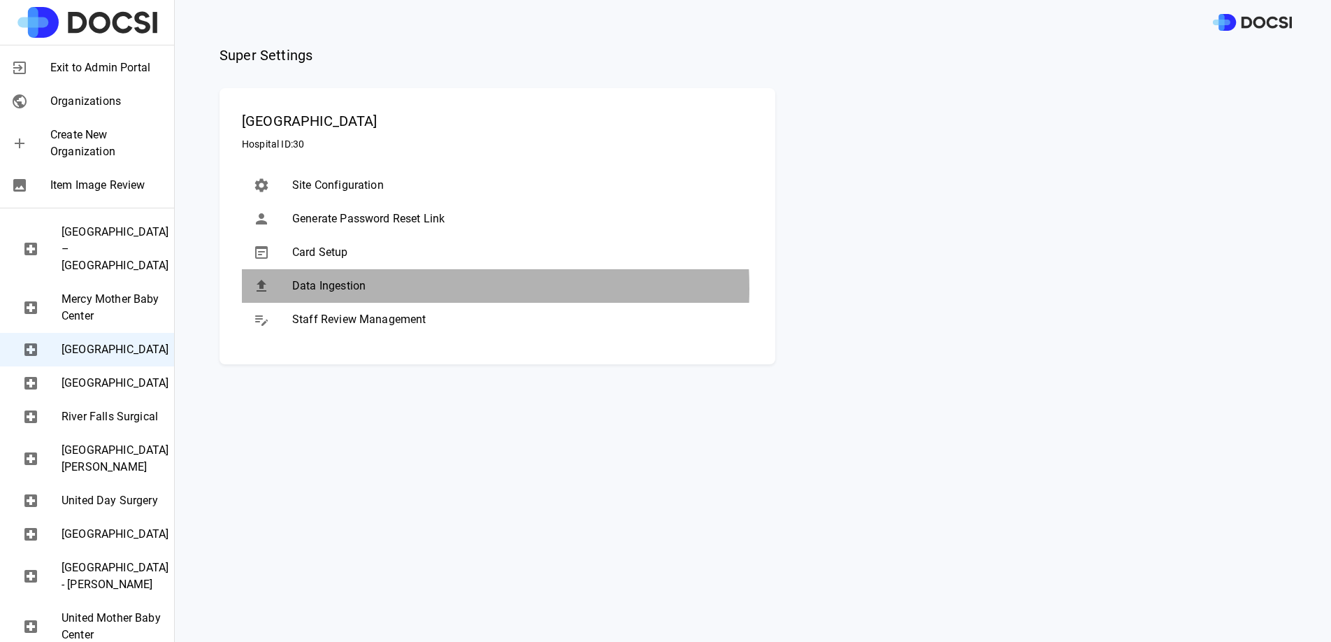
click at [379, 288] on span "Data Ingestion" at bounding box center [516, 285] width 449 height 17
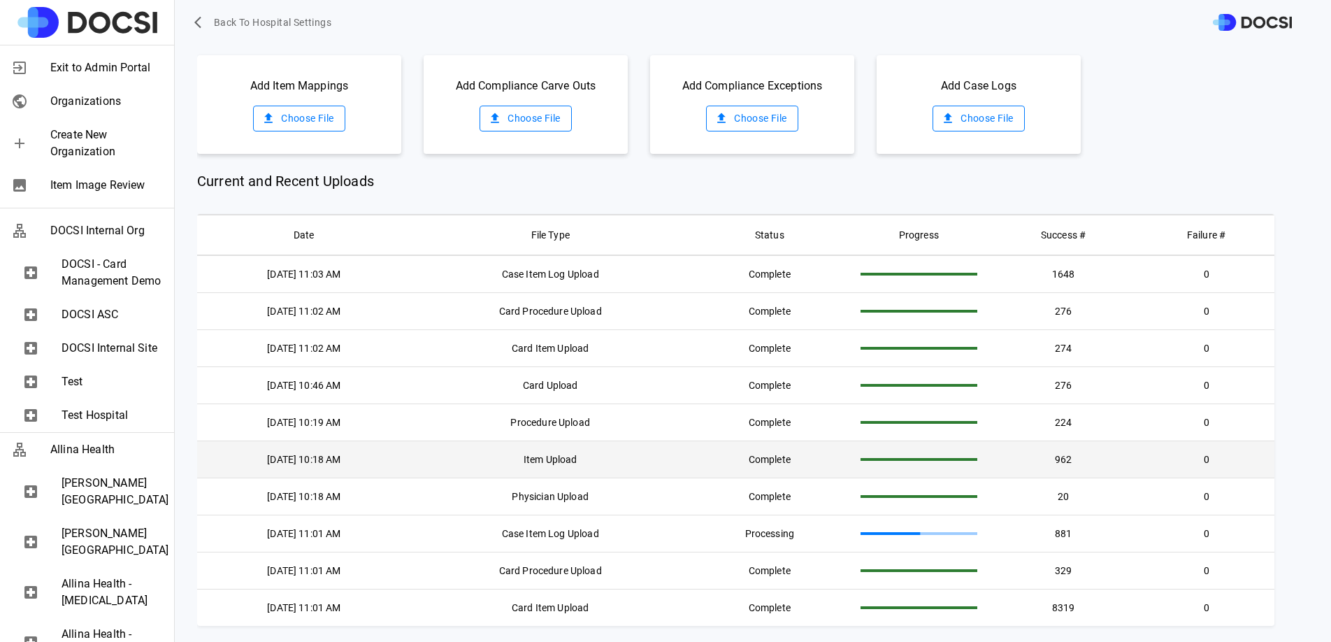
scroll to position [0, 0]
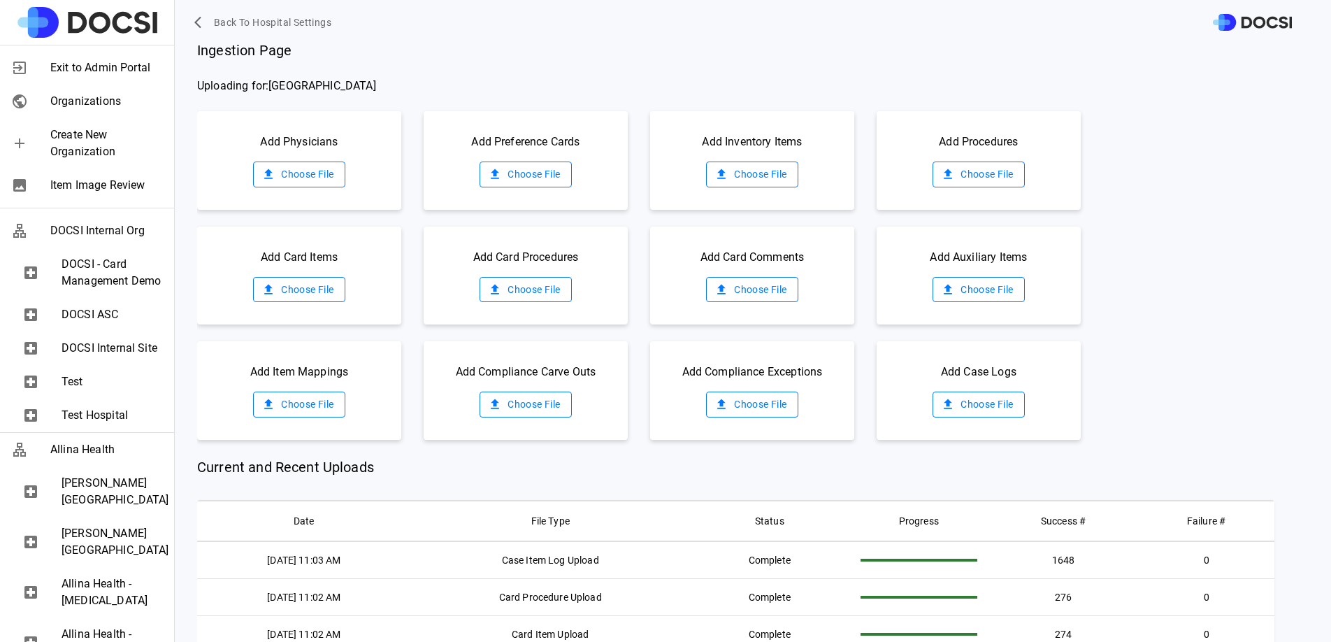
click at [1217, 472] on span "Current and Recent Uploads" at bounding box center [735, 466] width 1077 height 21
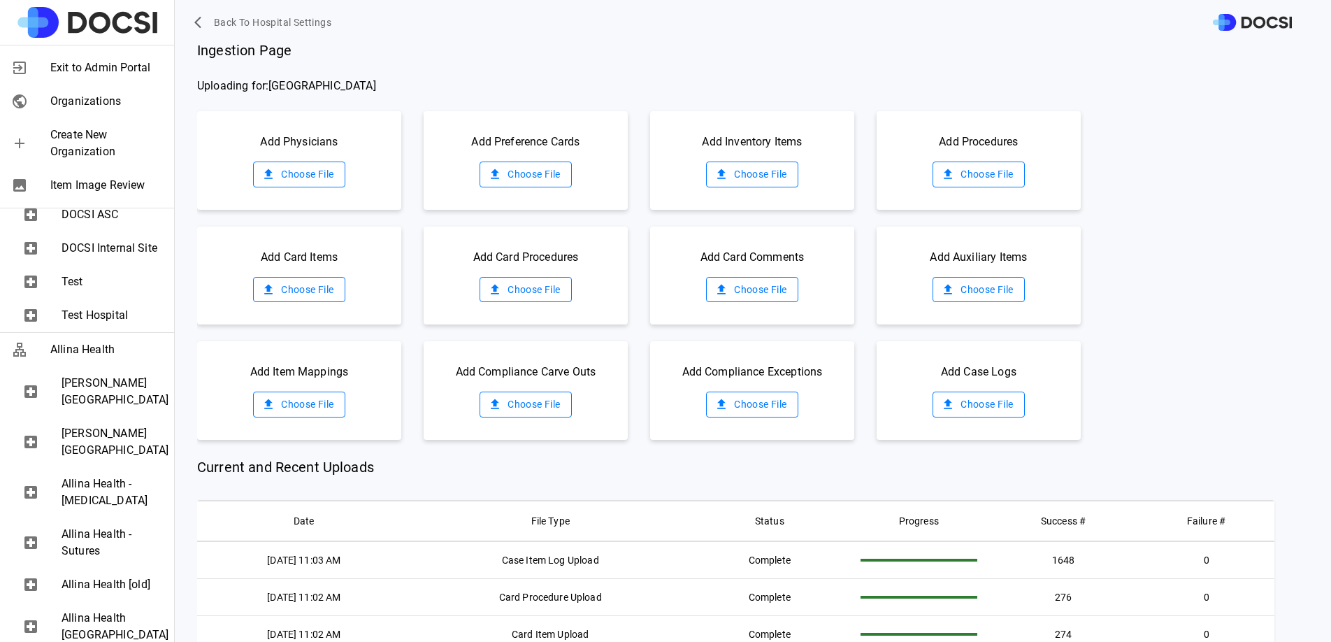
scroll to position [126, 0]
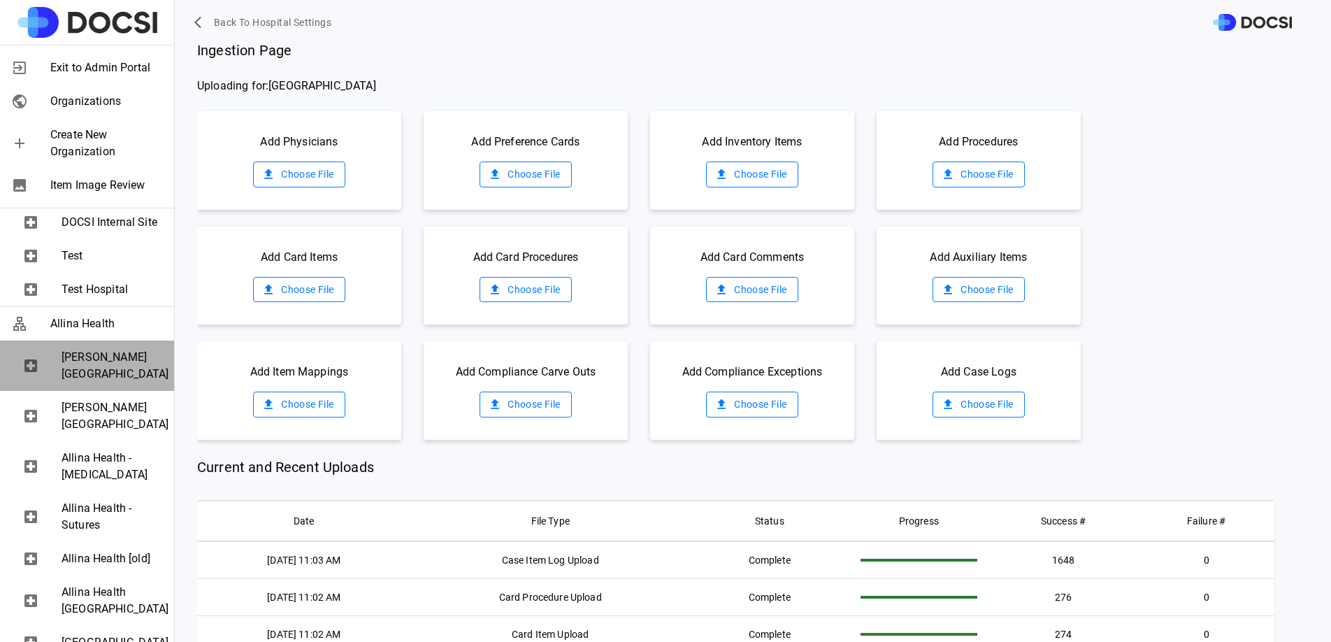
click at [89, 382] on span "[PERSON_NAME][GEOGRAPHIC_DATA]" at bounding box center [112, 366] width 101 height 34
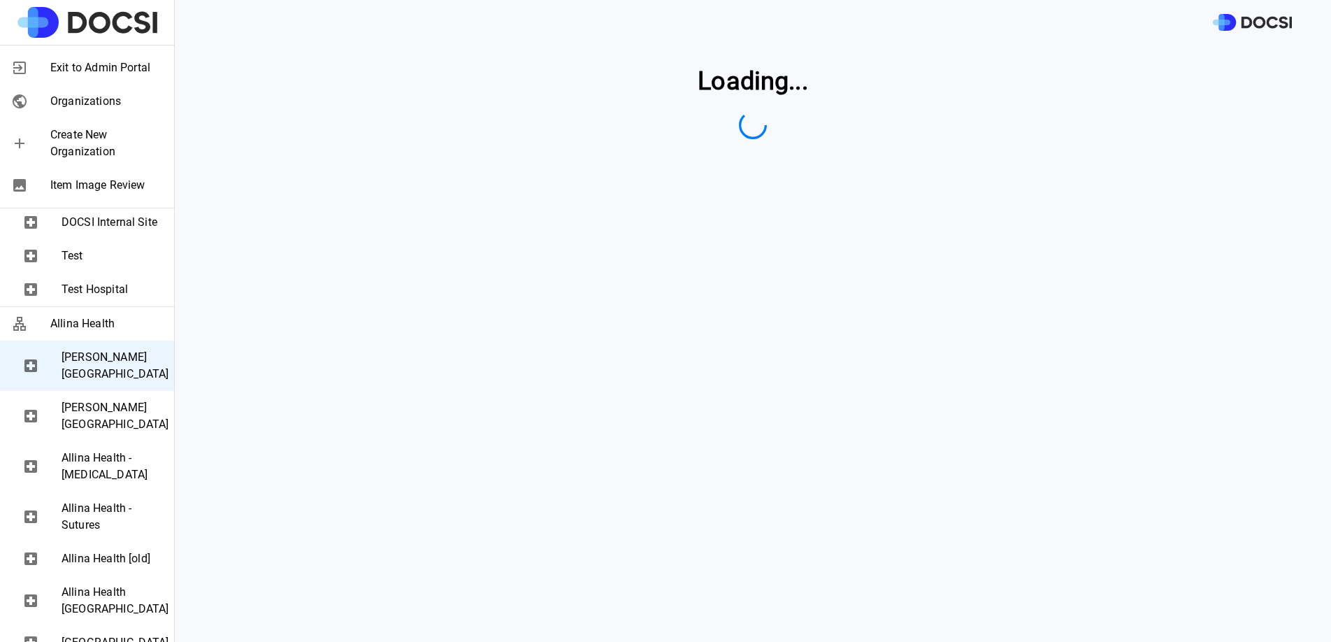
scroll to position [0, 0]
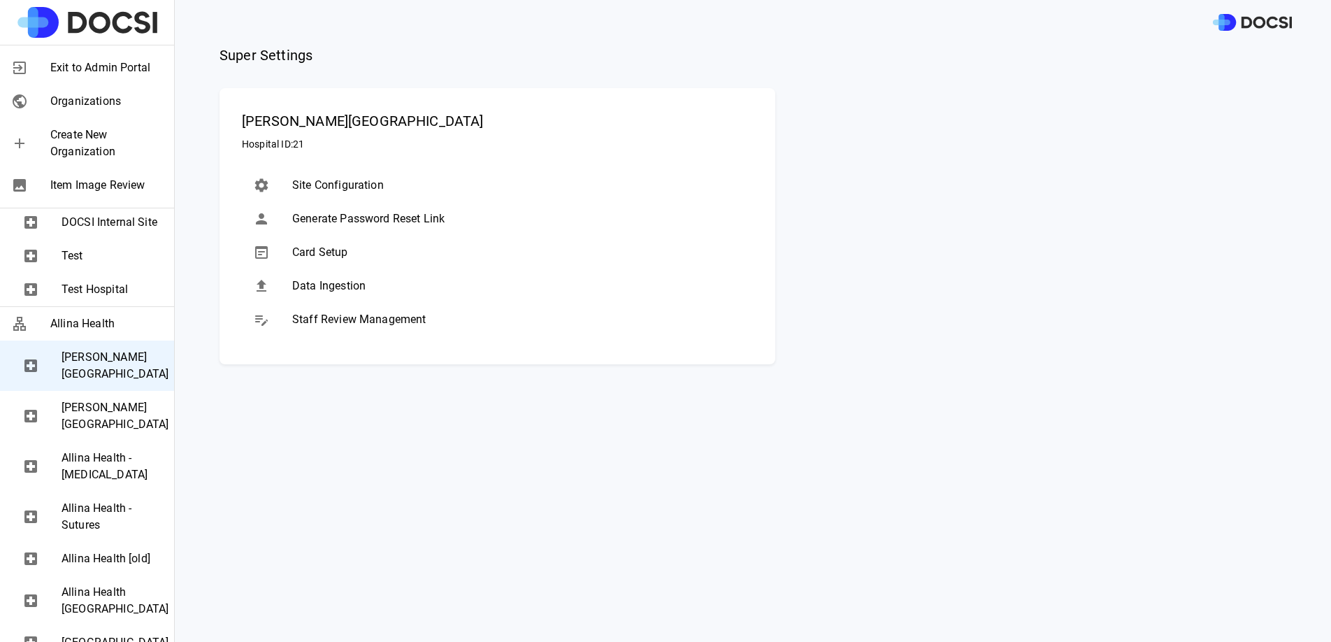
click at [307, 284] on span "Data Ingestion" at bounding box center [516, 285] width 449 height 17
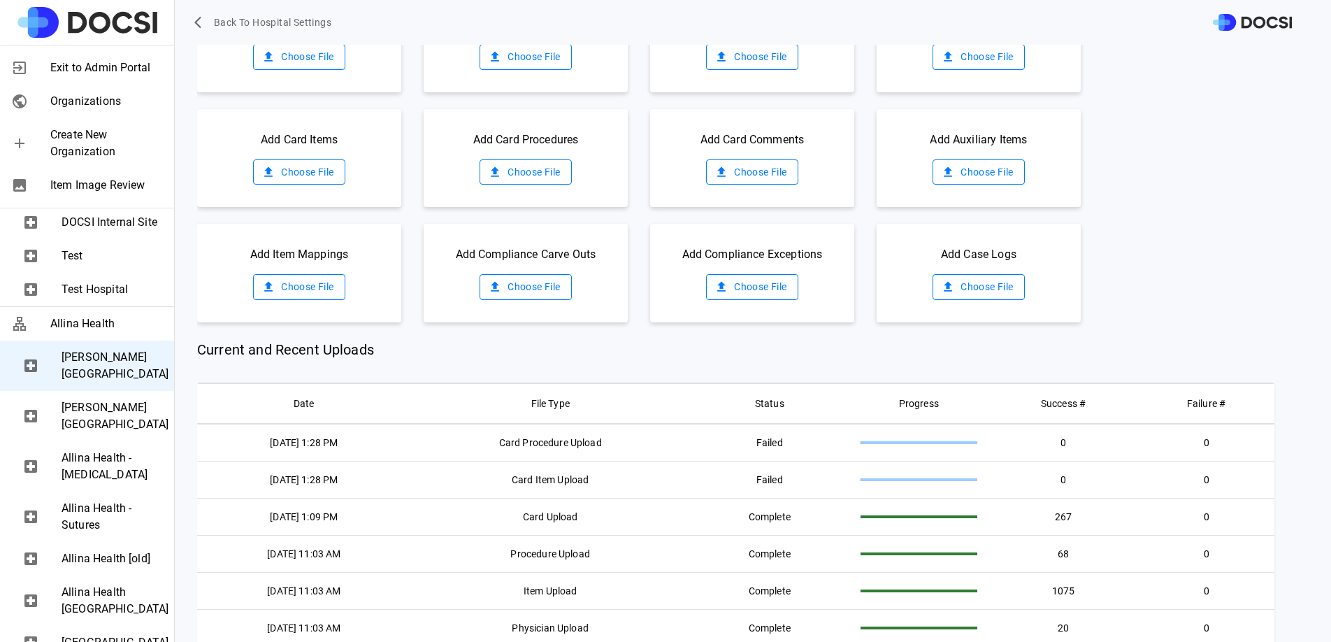
scroll to position [124, 0]
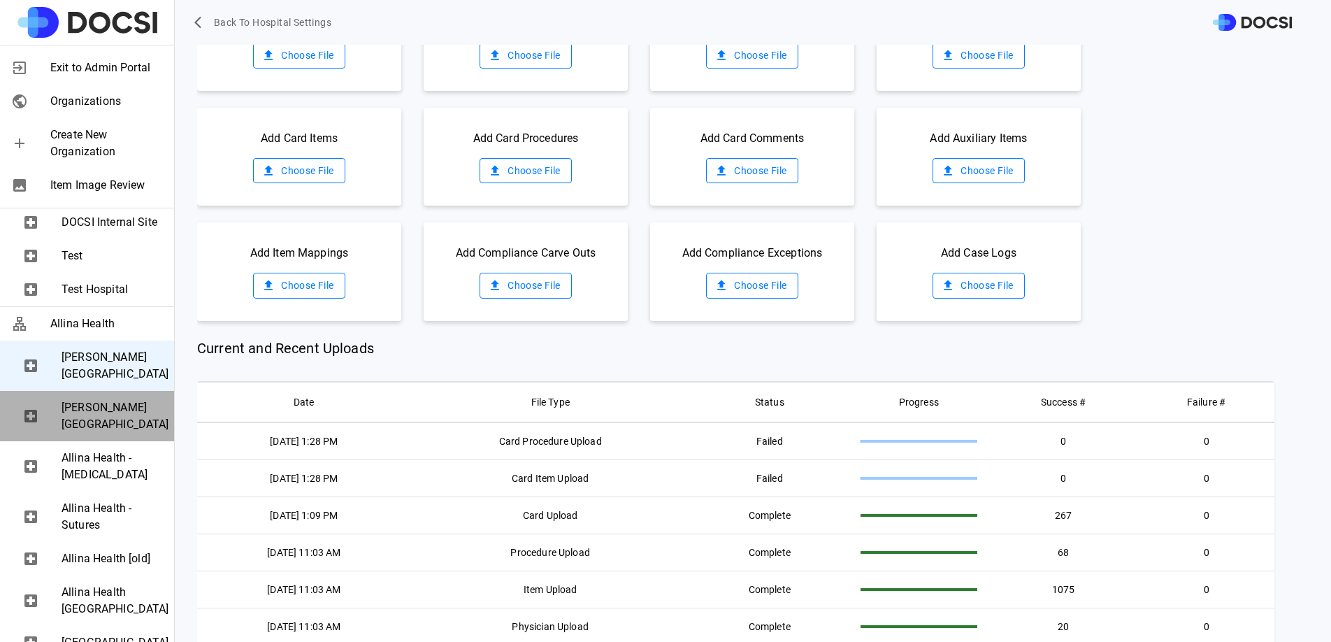
click at [85, 433] on span "[PERSON_NAME][GEOGRAPHIC_DATA]" at bounding box center [112, 416] width 101 height 34
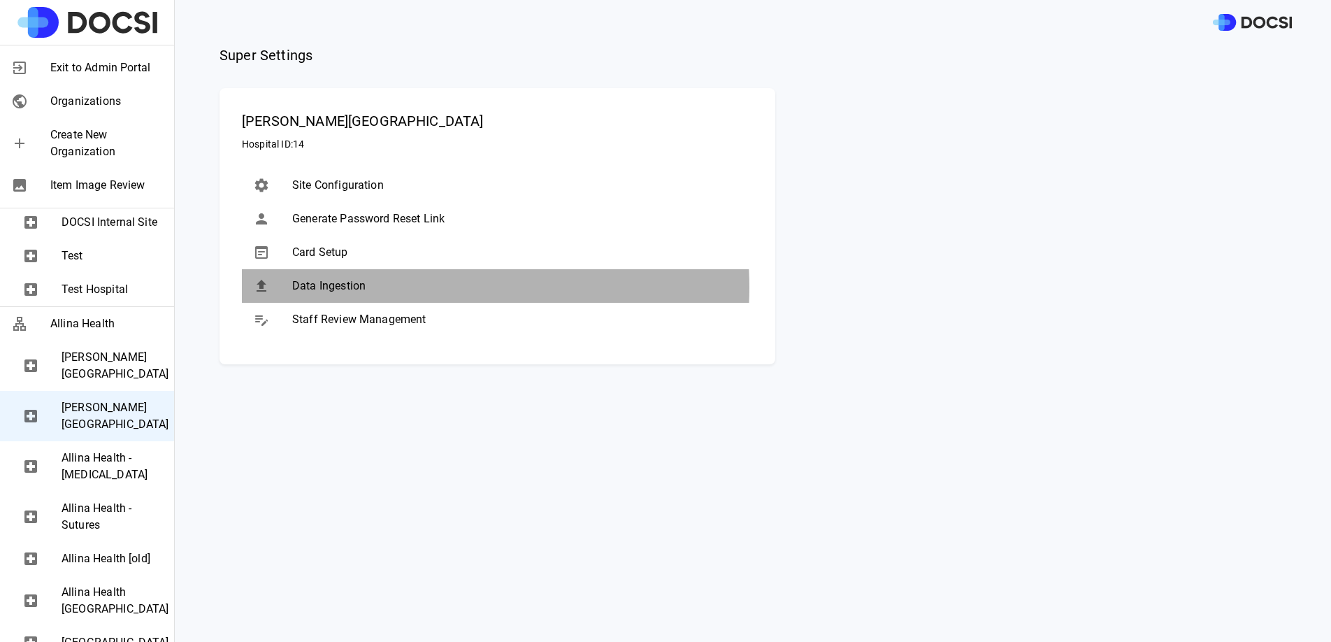
click at [398, 287] on span "Data Ingestion" at bounding box center [516, 285] width 449 height 17
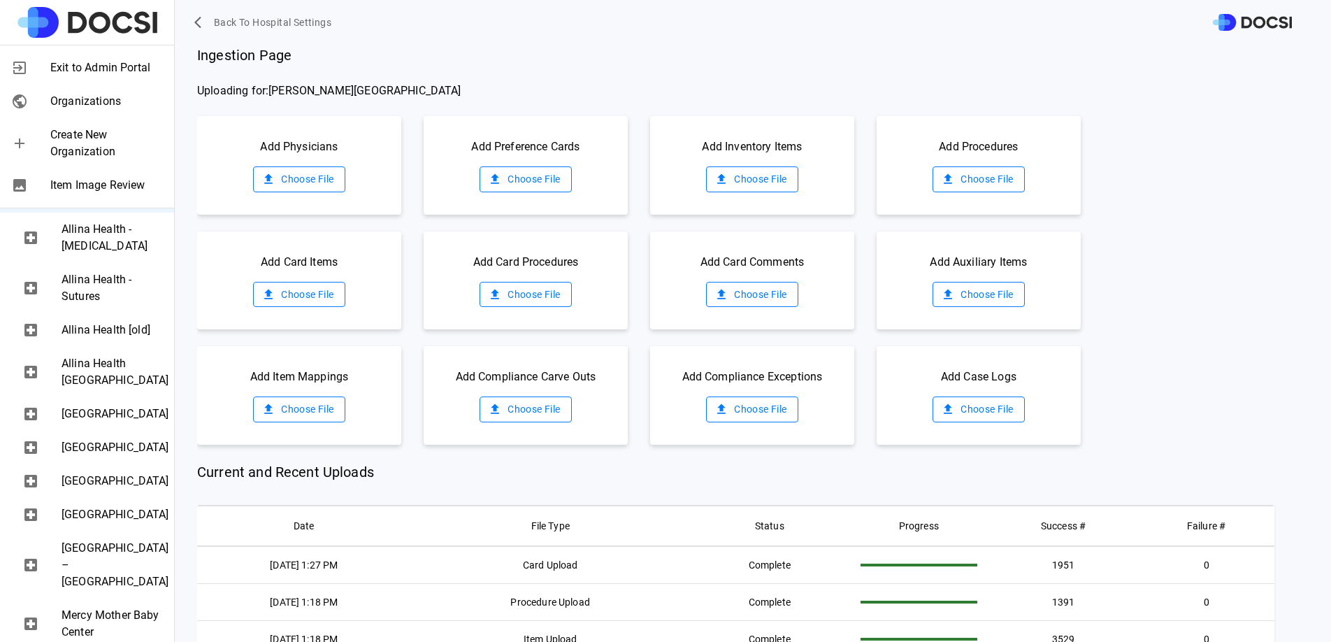
scroll to position [372, 0]
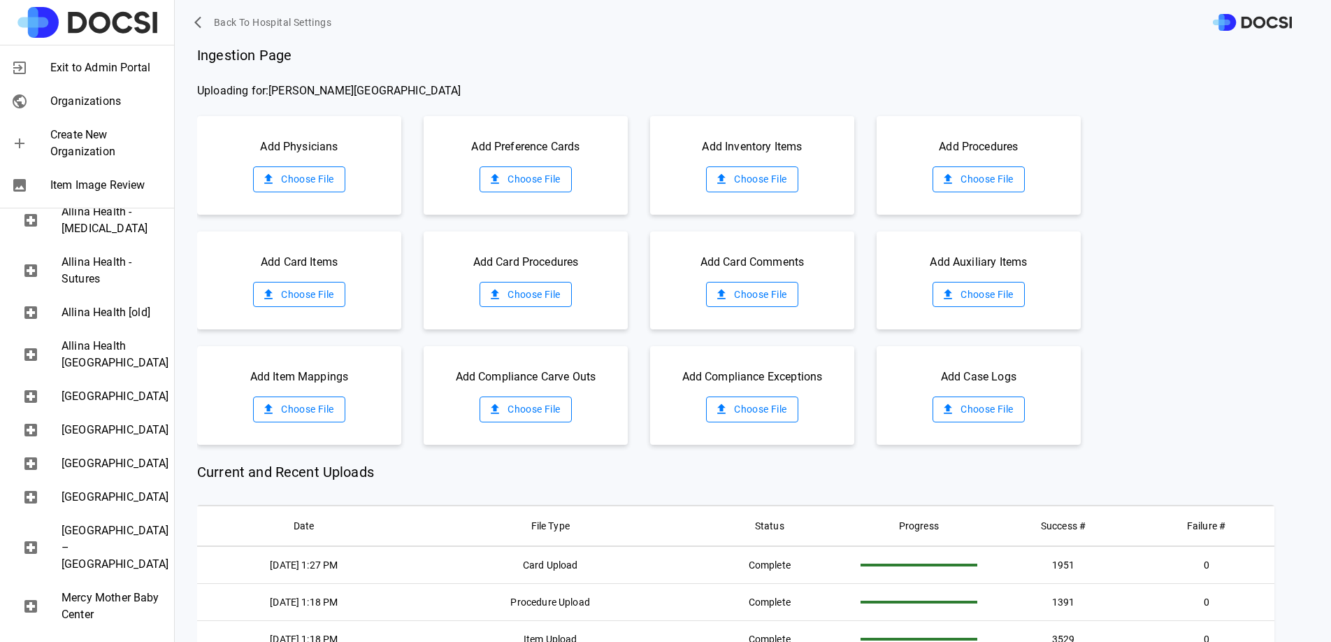
click at [300, 282] on label "Choose File" at bounding box center [299, 295] width 92 height 26
click at [0, 0] on input "Choose File" at bounding box center [0, 0] width 0 height 0
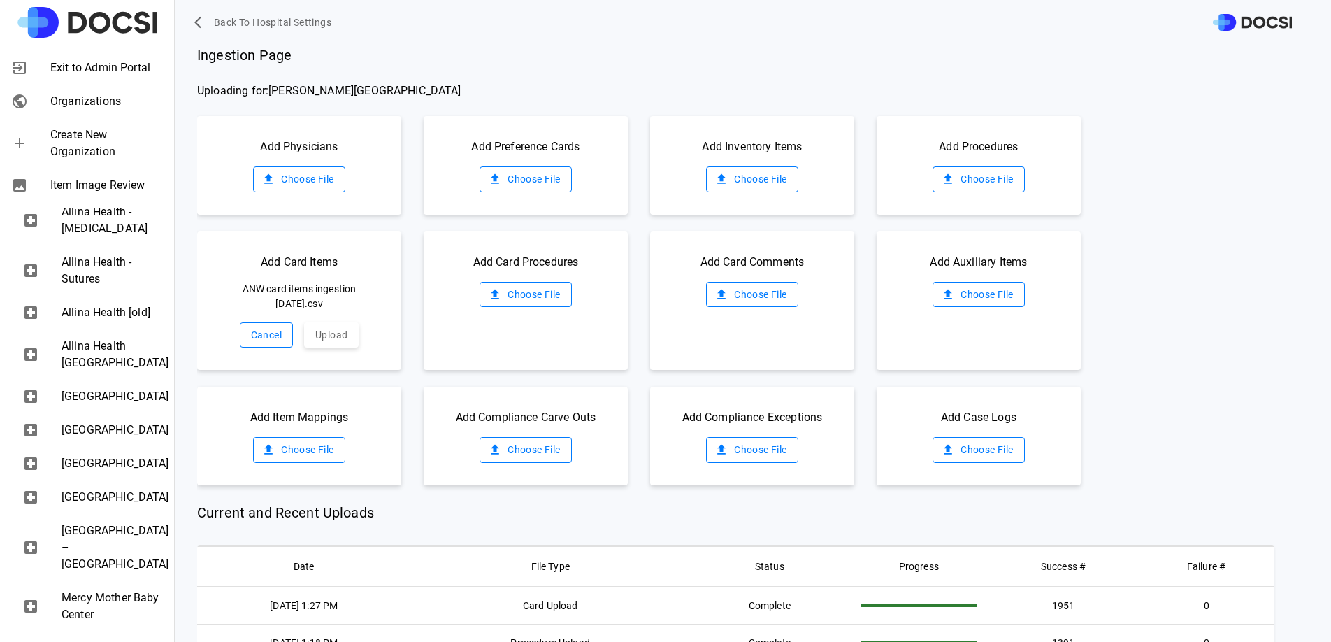
click at [256, 335] on button "Cancel" at bounding box center [266, 335] width 53 height 26
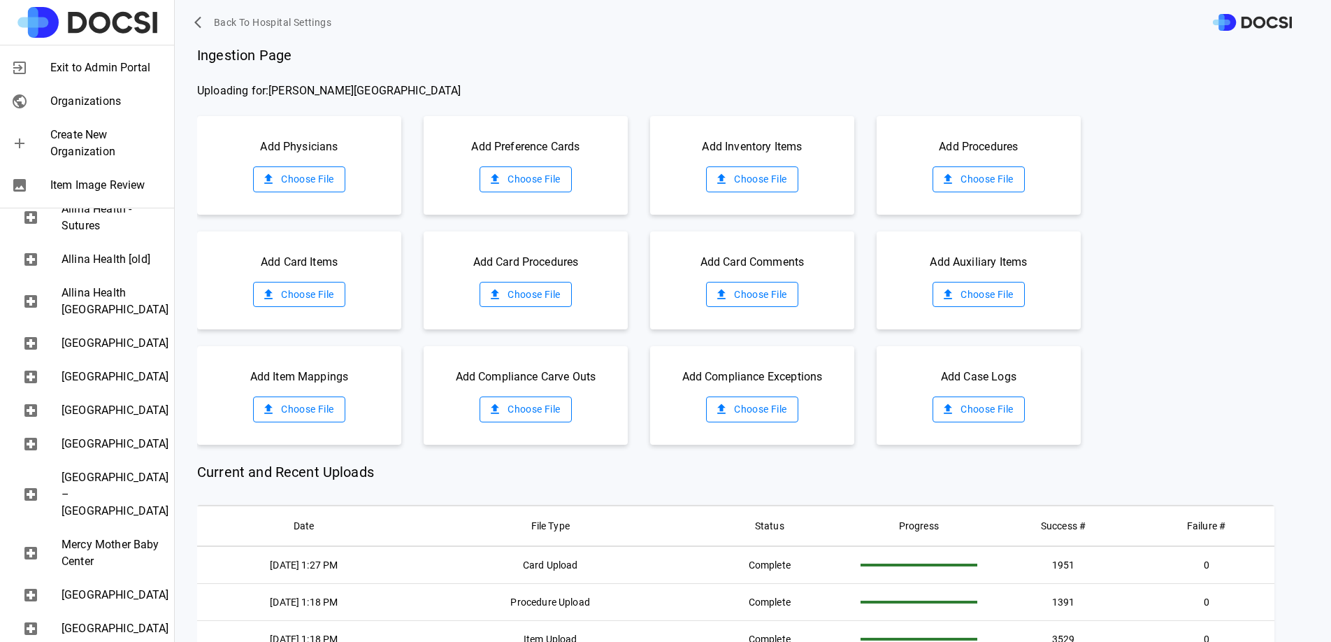
scroll to position [426, 0]
